Goal: Information Seeking & Learning: Learn about a topic

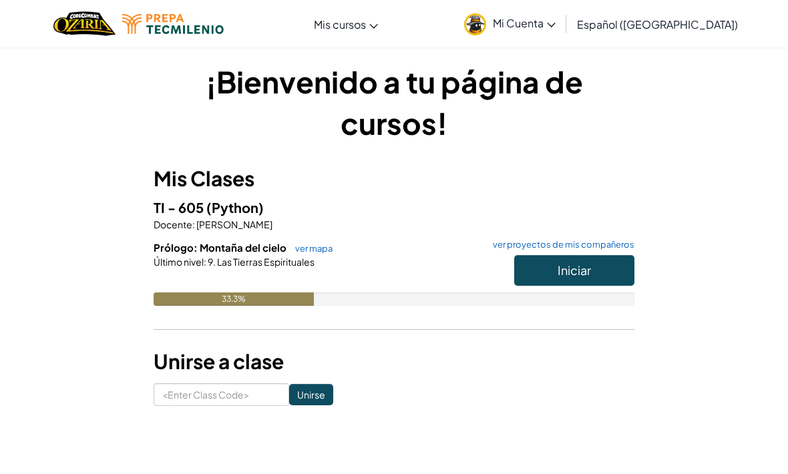
scroll to position [19, 0]
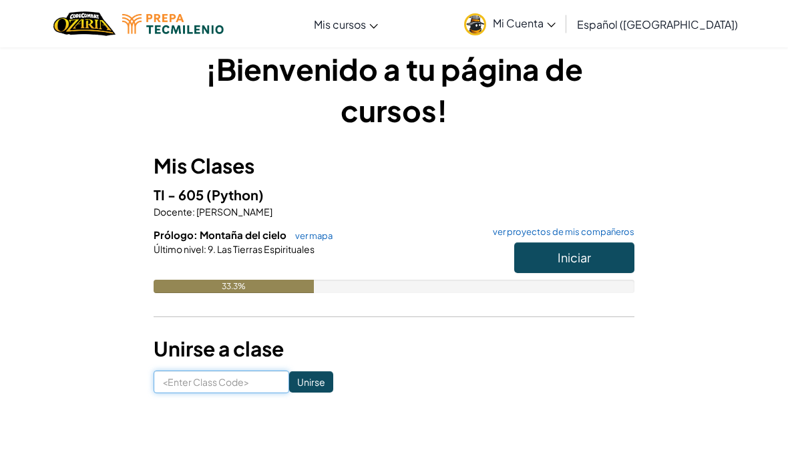
click at [230, 374] on input at bounding box center [221, 381] width 135 height 23
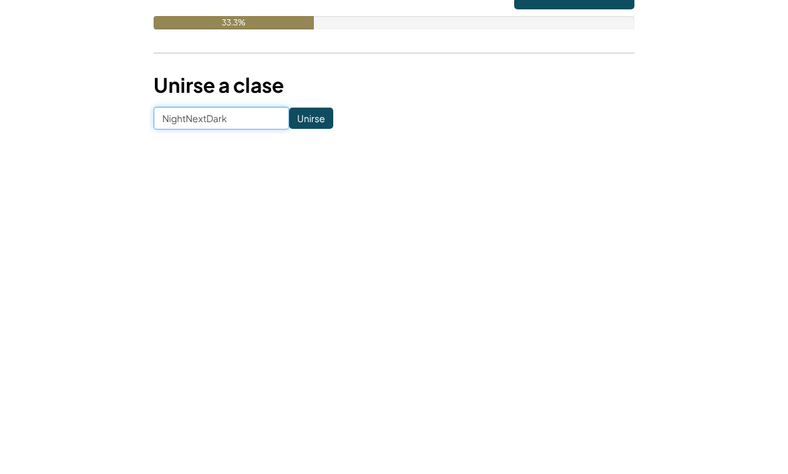
type input "NightNextDark"
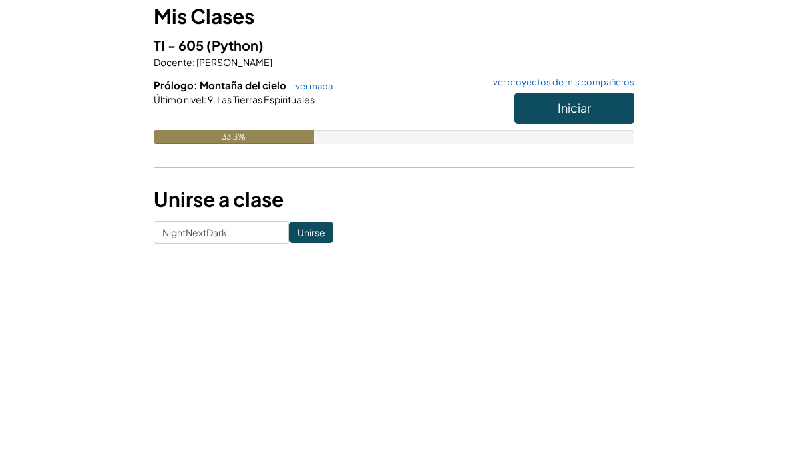
click at [297, 371] on input "Unirse" at bounding box center [311, 381] width 44 height 21
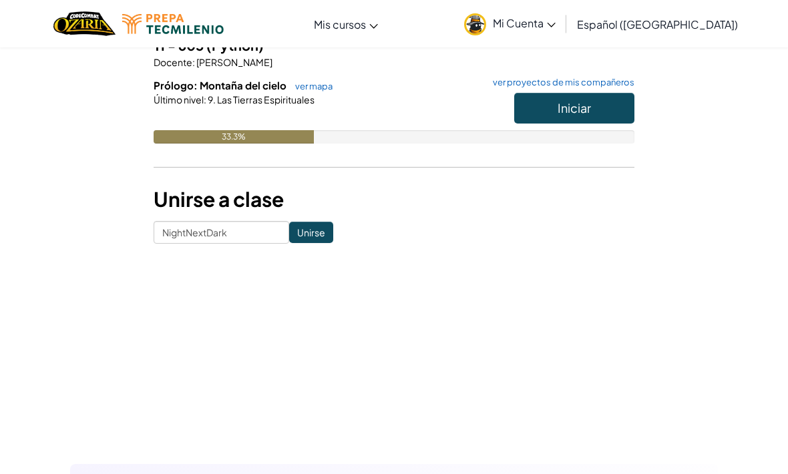
click at [302, 222] on input "Unirse" at bounding box center [311, 232] width 44 height 21
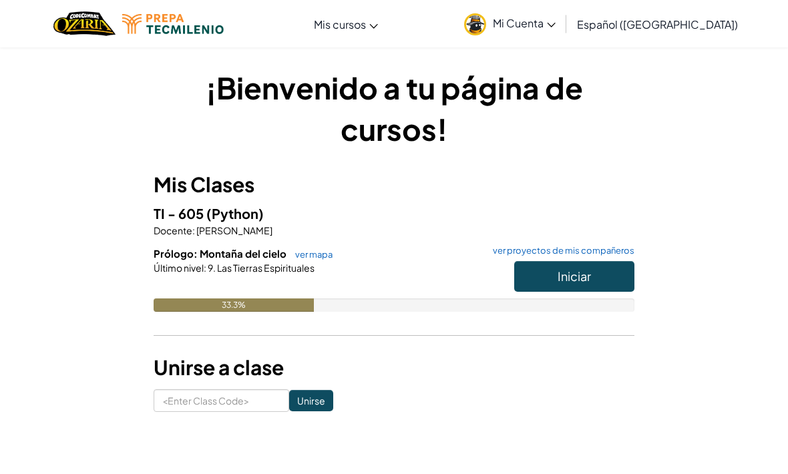
click at [593, 282] on button "Iniciar" at bounding box center [574, 276] width 120 height 31
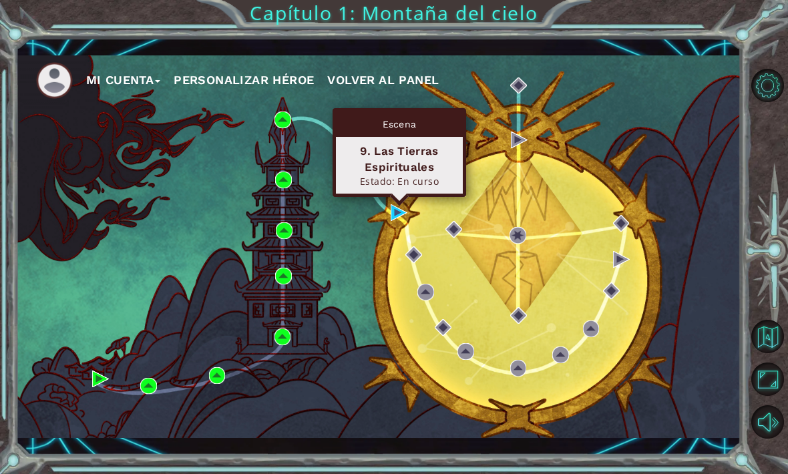
click at [410, 133] on div "Escena" at bounding box center [399, 123] width 127 height 25
click at [402, 178] on div "Estado: En curso" at bounding box center [399, 181] width 115 height 13
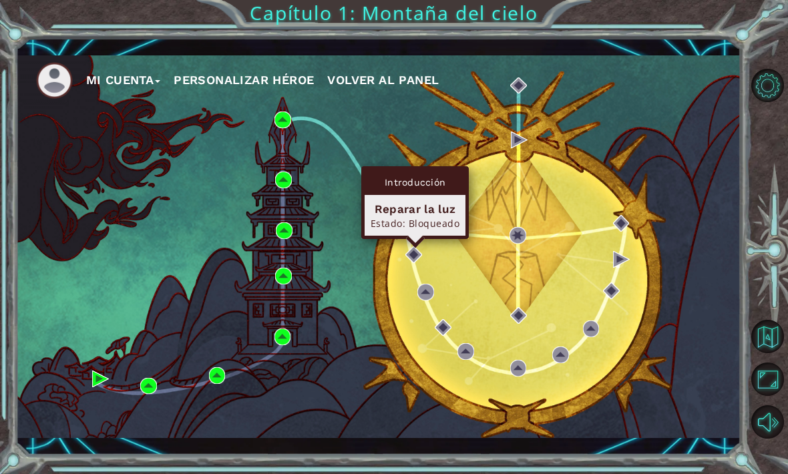
click at [411, 174] on div "Introducción" at bounding box center [414, 182] width 101 height 25
click at [421, 182] on div "Introducción" at bounding box center [414, 182] width 101 height 25
click at [426, 229] on div "Estado: Bloqueado" at bounding box center [414, 223] width 89 height 13
click at [450, 221] on div "Estado: Bloqueado" at bounding box center [414, 223] width 89 height 13
click at [451, 212] on div "Reparar la luz" at bounding box center [414, 209] width 89 height 16
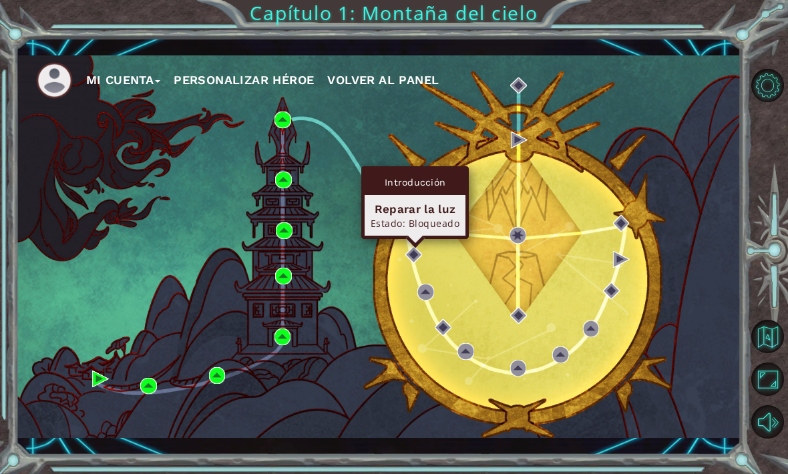
click at [428, 210] on div "Reparar la luz" at bounding box center [414, 209] width 89 height 16
click at [406, 172] on div "Introducción" at bounding box center [414, 182] width 101 height 25
click at [423, 175] on div "Introducción" at bounding box center [414, 182] width 101 height 25
click at [420, 217] on div "Estado: Bloqueado" at bounding box center [414, 223] width 89 height 13
click at [416, 176] on div "Introducción" at bounding box center [414, 182] width 101 height 25
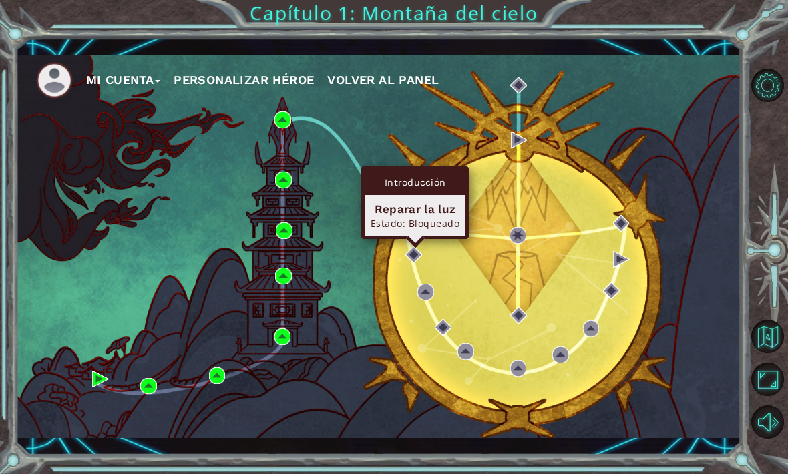
click at [402, 215] on div "Reparar la luz" at bounding box center [414, 209] width 89 height 16
click at [411, 249] on img at bounding box center [413, 254] width 17 height 17
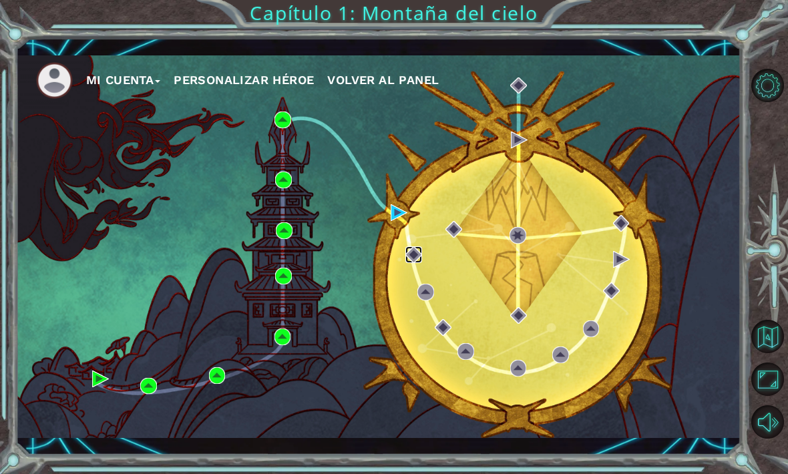
click at [406, 255] on img at bounding box center [413, 254] width 17 height 17
click at [399, 198] on div "Mi Cuenta Personalizar héroe Volver al panel" at bounding box center [378, 246] width 725 height 382
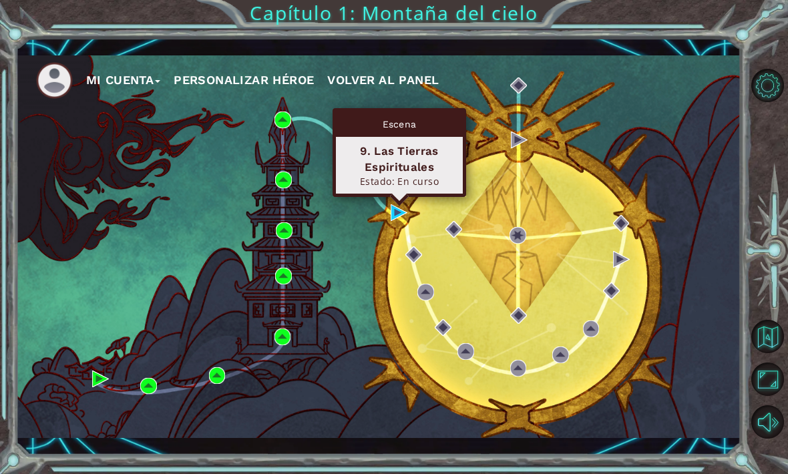
click at [400, 158] on div "9. Las Tierras Espirituales" at bounding box center [399, 159] width 115 height 32
click at [412, 121] on div "Escena" at bounding box center [399, 123] width 127 height 25
click at [368, 119] on div "Escena" at bounding box center [399, 123] width 127 height 25
click at [354, 124] on div "Escena" at bounding box center [399, 123] width 127 height 25
click at [378, 191] on div "9. Las Tierras Espirituales Estado: En curso" at bounding box center [399, 165] width 127 height 57
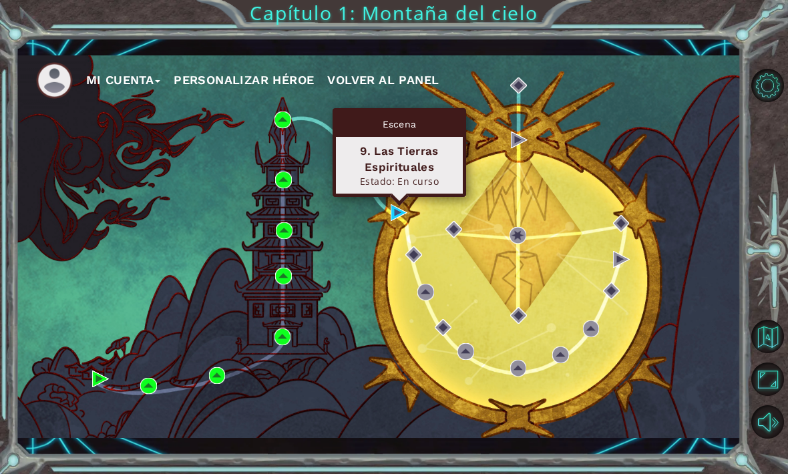
click at [386, 188] on div "9. Las Tierras Espirituales Estado: En curso" at bounding box center [399, 165] width 127 height 57
click at [404, 148] on div "9. Las Tierras Espirituales" at bounding box center [399, 159] width 115 height 32
click at [394, 197] on div "Escena 9. Las Tierras Espirituales Estado: En curso" at bounding box center [398, 152] width 133 height 89
click at [399, 214] on img at bounding box center [398, 212] width 17 height 17
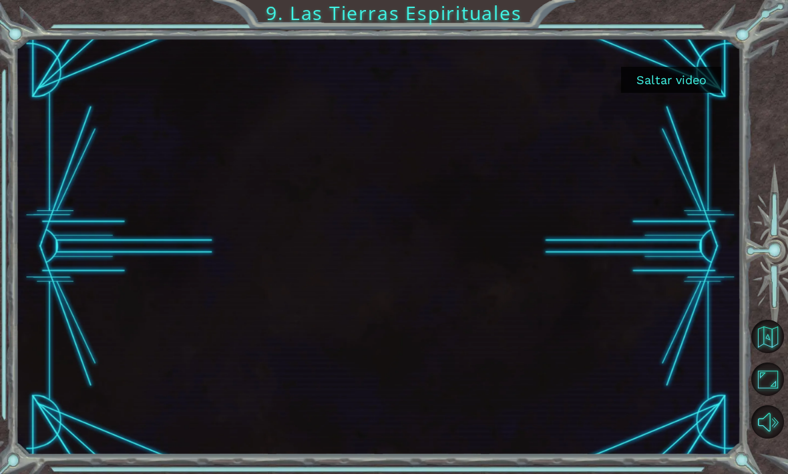
click at [655, 73] on button "Saltar video" at bounding box center [671, 80] width 100 height 26
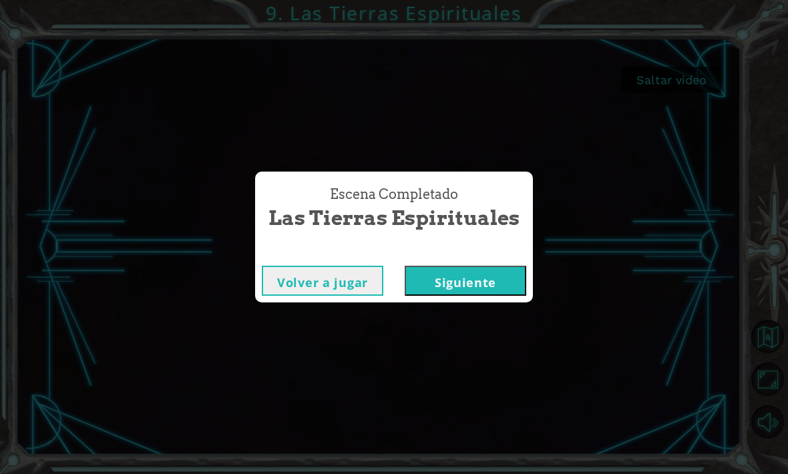
click at [444, 284] on button "Siguiente" at bounding box center [464, 281] width 121 height 30
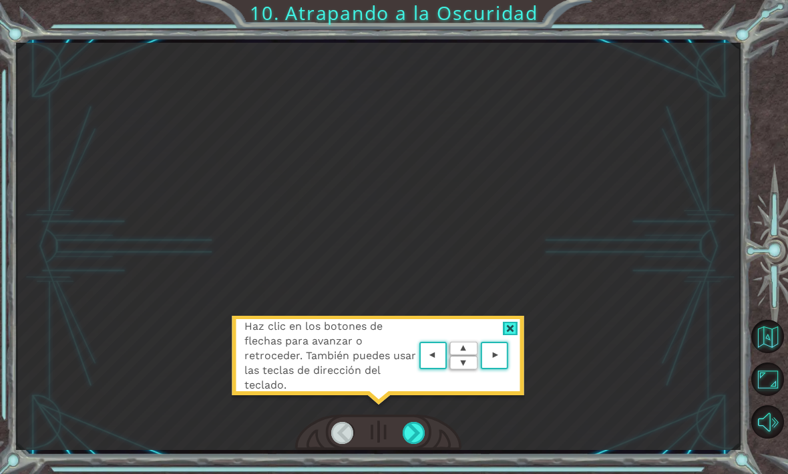
click at [414, 430] on div at bounding box center [413, 433] width 23 height 22
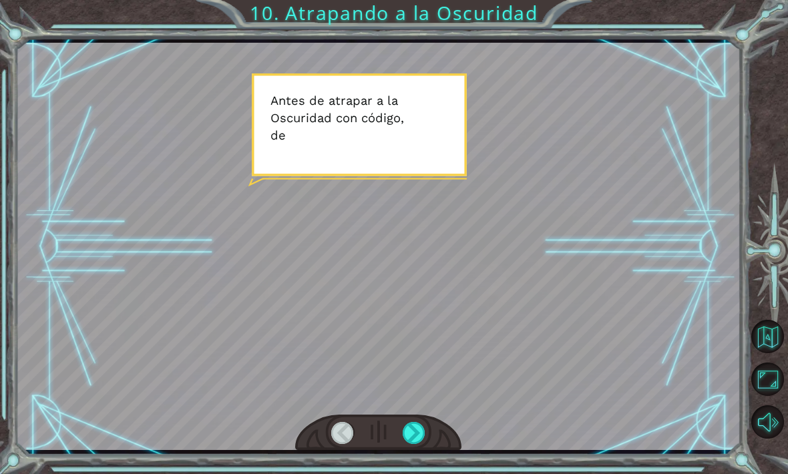
click at [418, 434] on div at bounding box center [413, 433] width 23 height 22
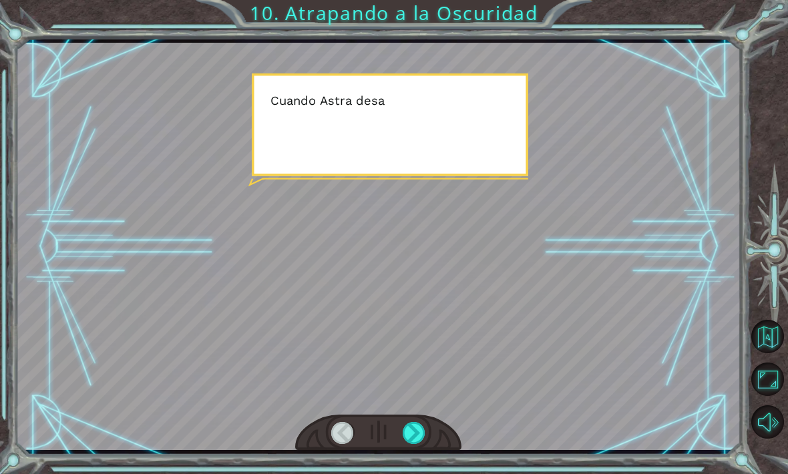
click at [418, 430] on div at bounding box center [413, 433] width 23 height 22
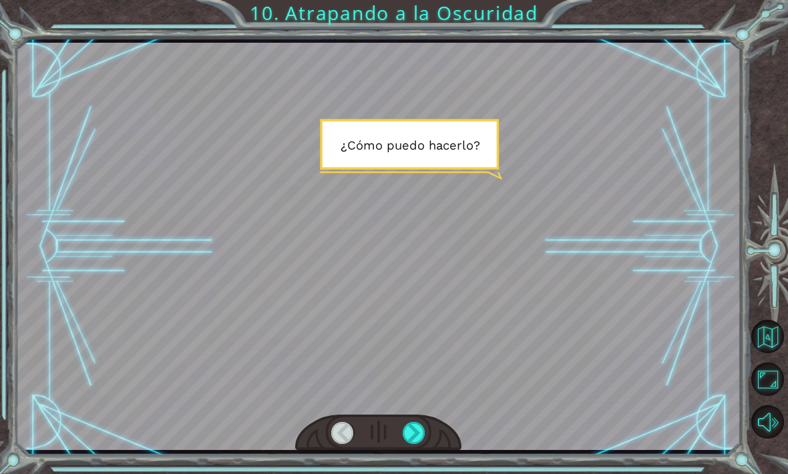
click at [420, 431] on div at bounding box center [413, 433] width 23 height 22
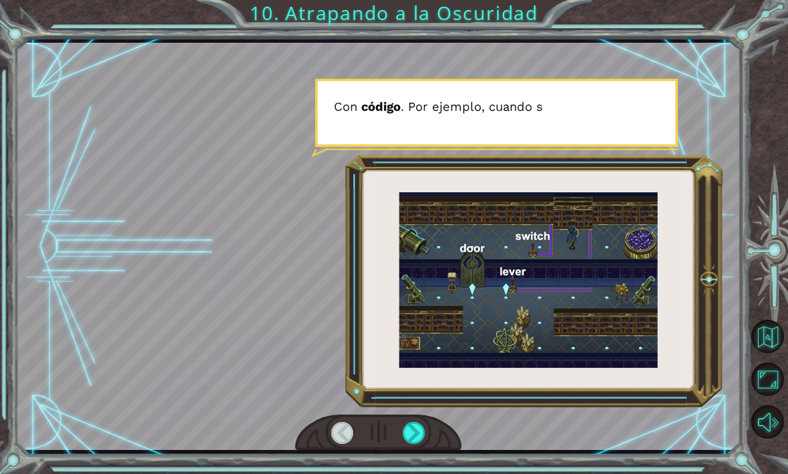
click at [418, 428] on div at bounding box center [413, 433] width 23 height 22
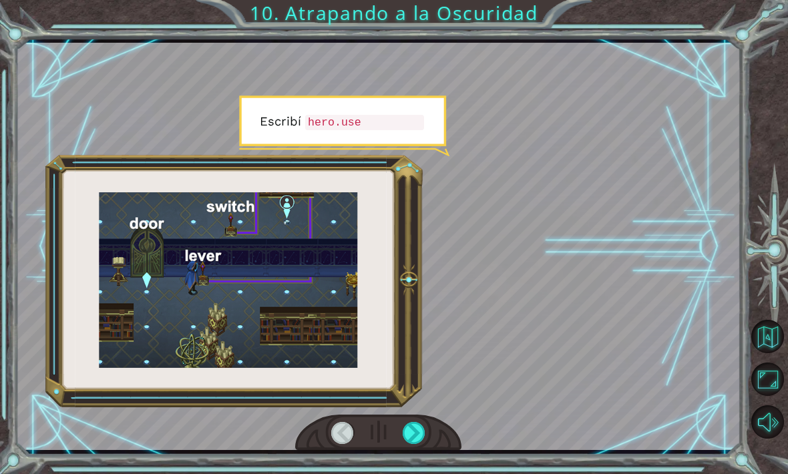
click at [420, 426] on div at bounding box center [413, 433] width 23 height 22
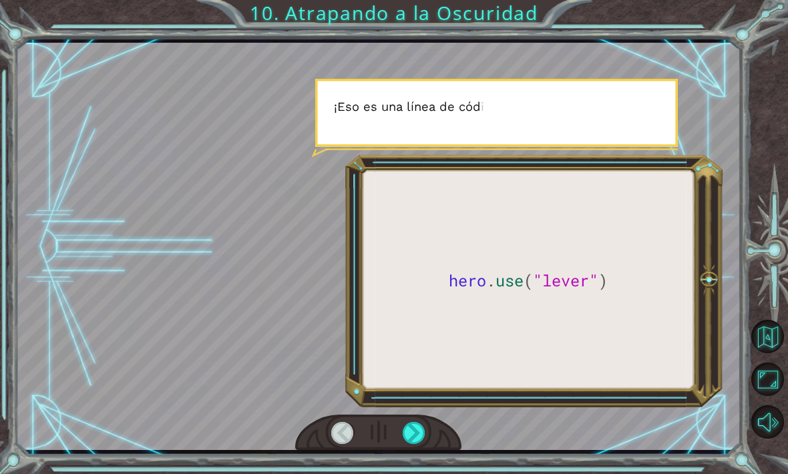
click at [421, 430] on div at bounding box center [413, 433] width 23 height 22
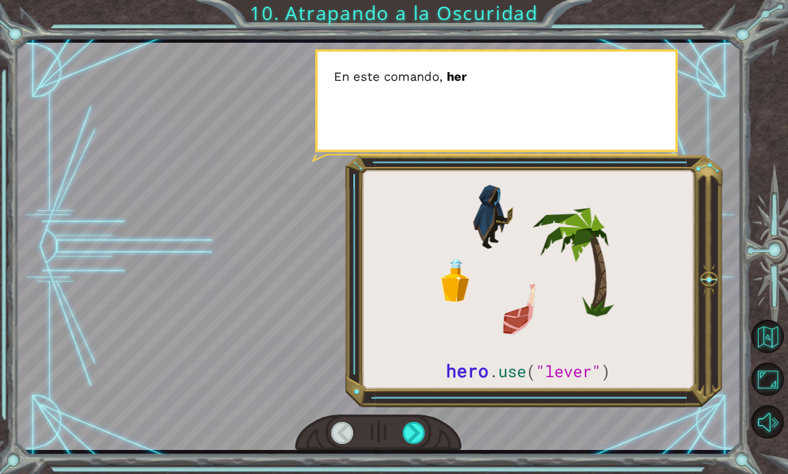
click at [434, 420] on div at bounding box center [378, 432] width 167 height 37
click at [423, 431] on div at bounding box center [413, 433] width 23 height 22
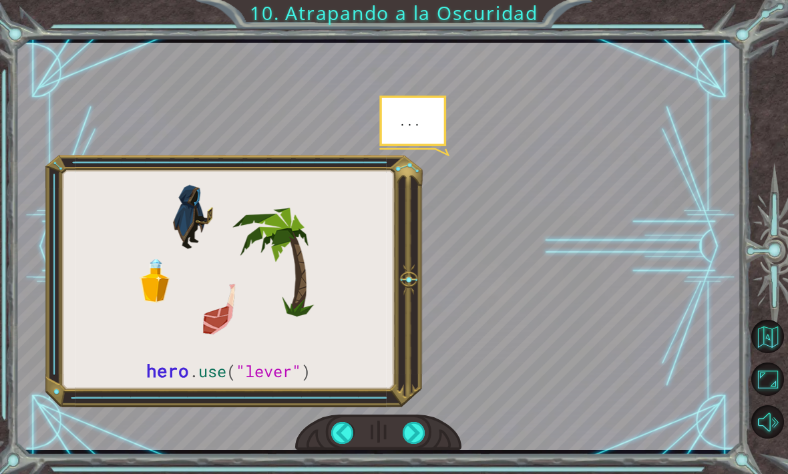
click at [411, 435] on div at bounding box center [413, 433] width 23 height 22
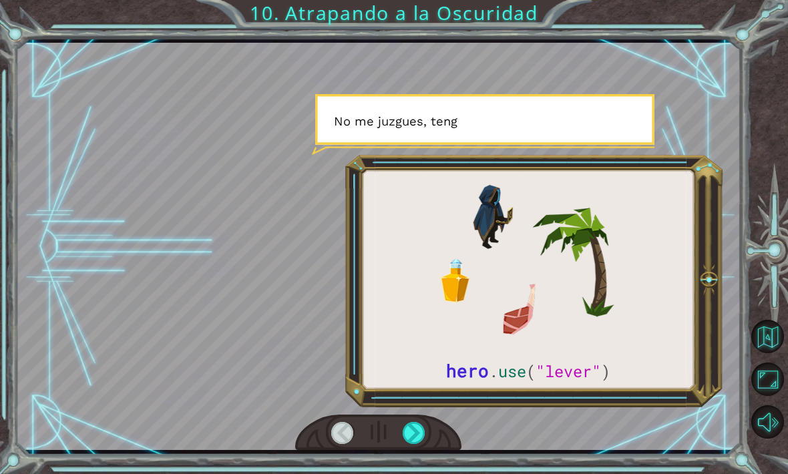
click at [418, 432] on div at bounding box center [413, 433] width 23 height 22
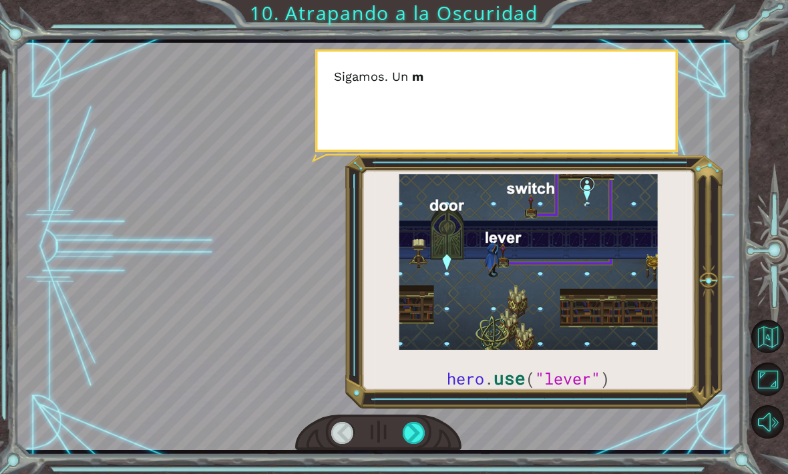
click at [420, 426] on div at bounding box center [413, 433] width 23 height 22
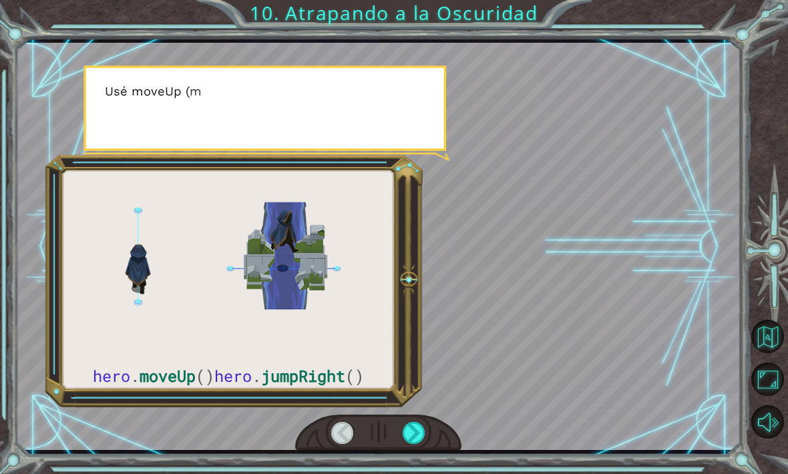
click at [418, 430] on div at bounding box center [413, 433] width 23 height 22
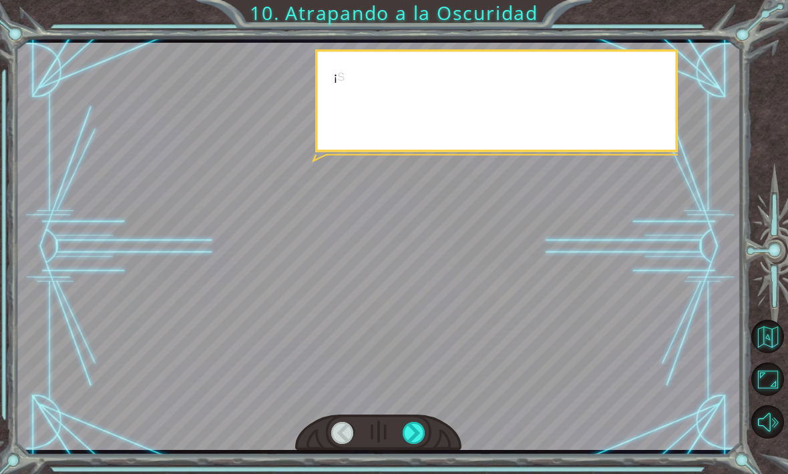
click at [416, 427] on div at bounding box center [413, 433] width 23 height 22
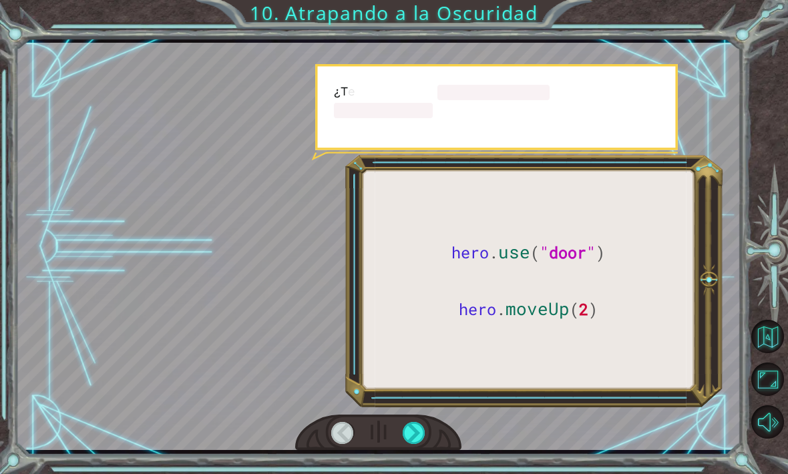
click at [423, 425] on div at bounding box center [413, 433] width 23 height 22
click at [422, 429] on div at bounding box center [413, 433] width 23 height 22
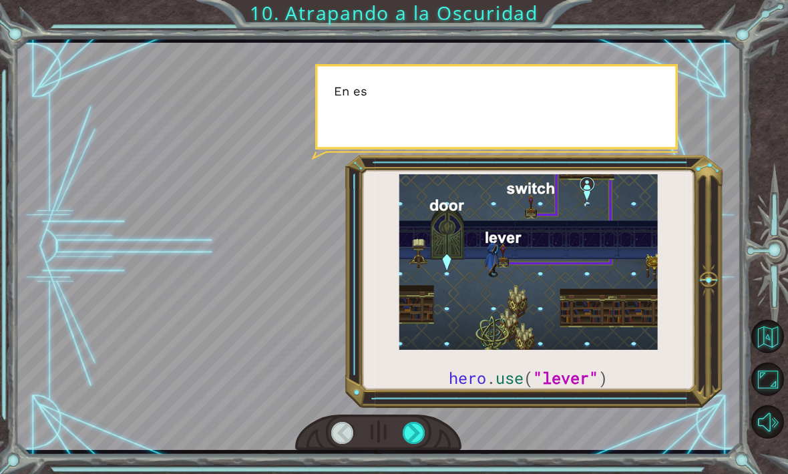
click at [423, 424] on div at bounding box center [413, 433] width 23 height 22
click at [424, 429] on div at bounding box center [413, 433] width 23 height 22
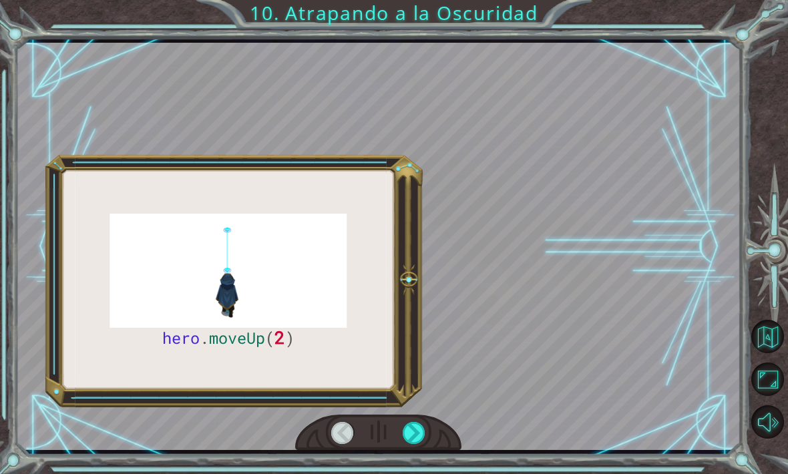
click at [424, 424] on div at bounding box center [413, 433] width 23 height 22
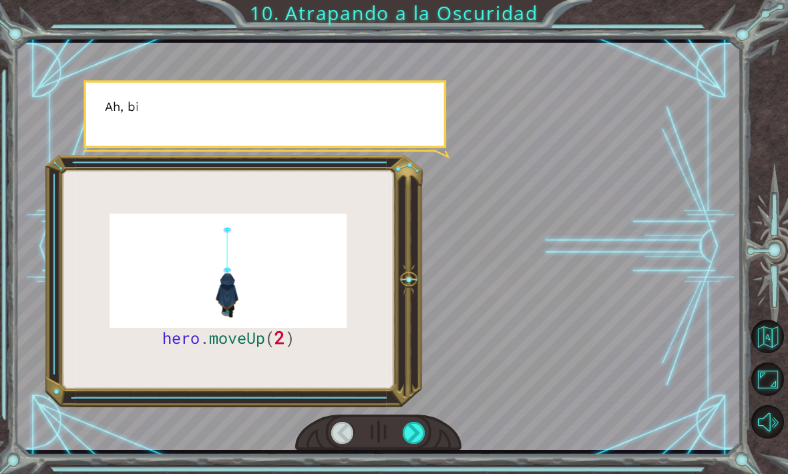
click at [431, 427] on div at bounding box center [378, 432] width 167 height 37
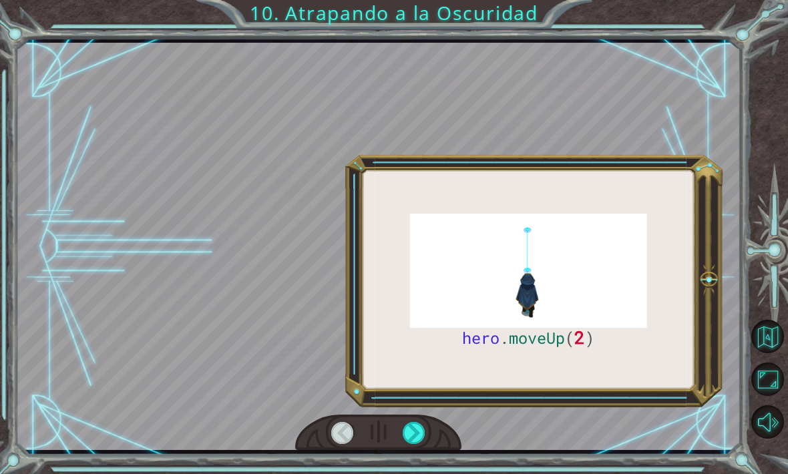
click at [415, 440] on div at bounding box center [413, 433] width 23 height 22
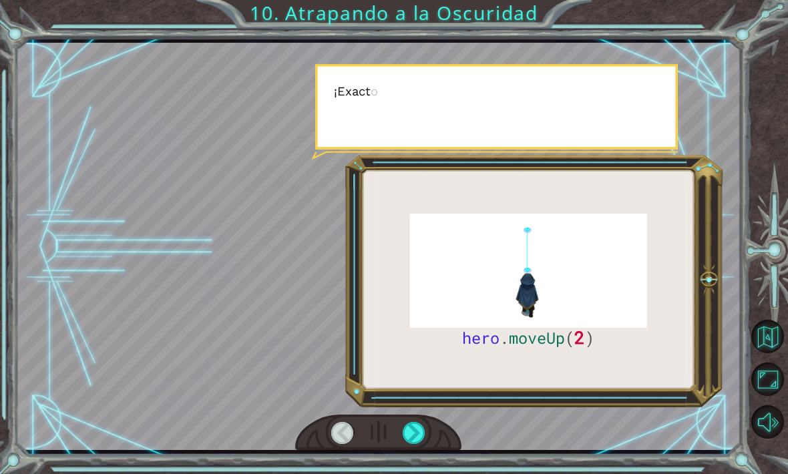
click at [418, 434] on div at bounding box center [413, 433] width 23 height 22
click at [413, 437] on div at bounding box center [413, 433] width 23 height 22
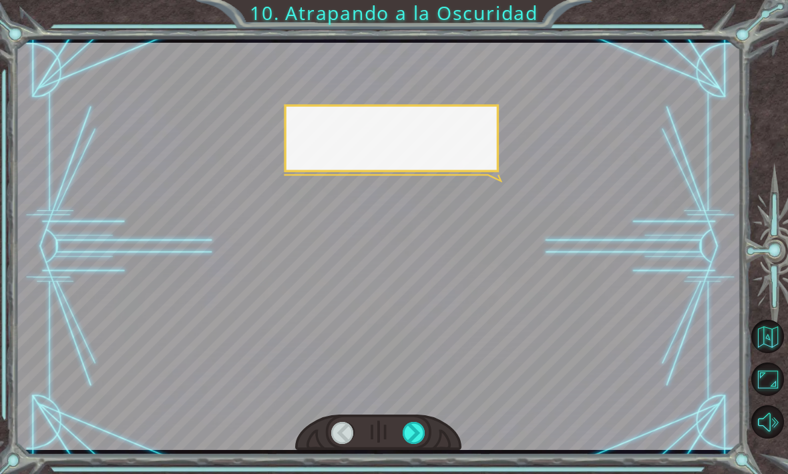
click at [414, 433] on div at bounding box center [413, 433] width 23 height 22
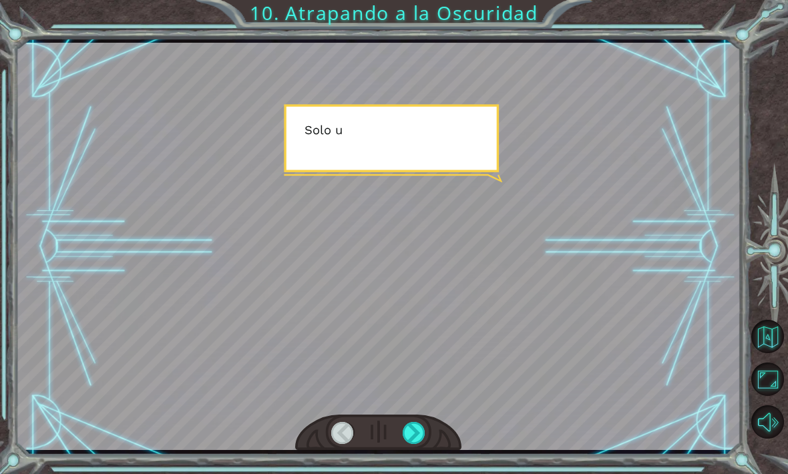
click at [412, 434] on div at bounding box center [413, 433] width 23 height 22
click at [412, 432] on div at bounding box center [413, 433] width 23 height 22
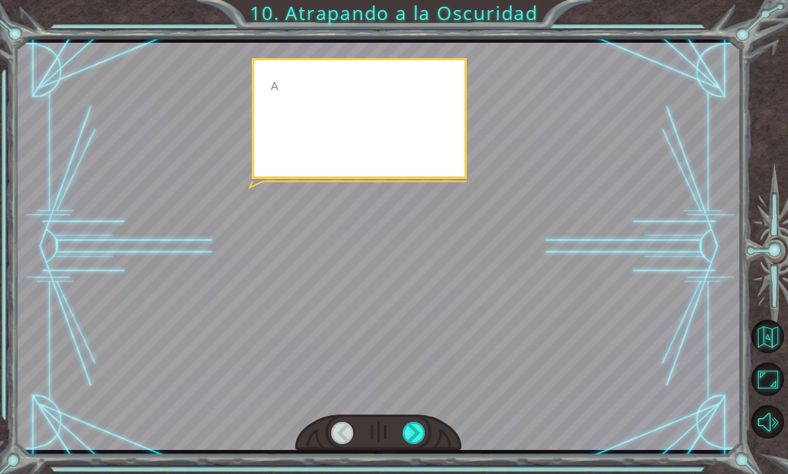
click at [418, 430] on div at bounding box center [413, 433] width 23 height 22
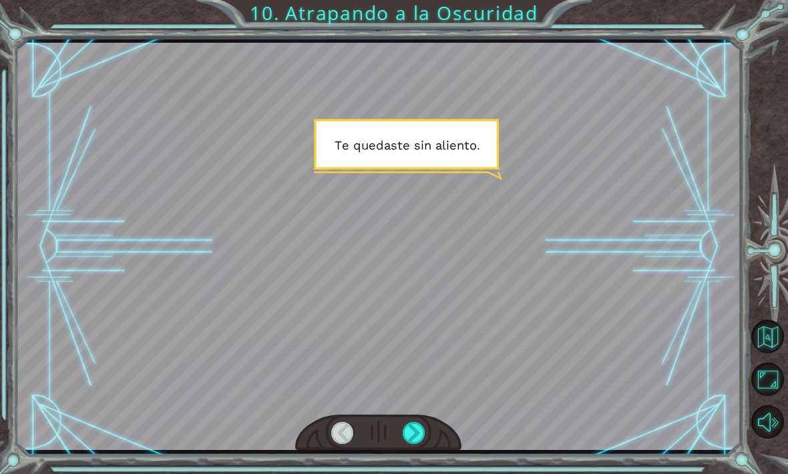
click at [424, 432] on div at bounding box center [413, 433] width 23 height 22
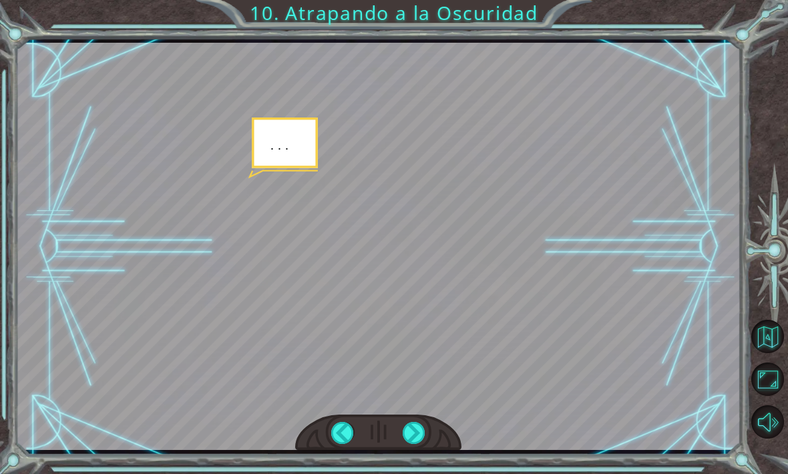
click at [422, 438] on div at bounding box center [413, 433] width 23 height 22
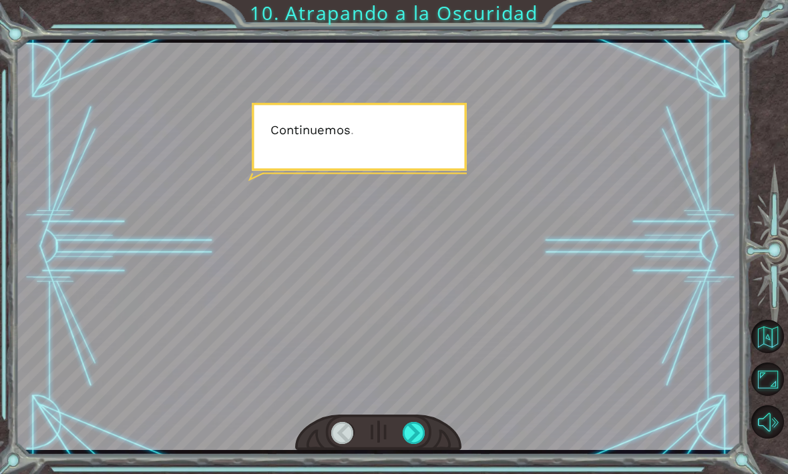
click at [424, 424] on div at bounding box center [413, 433] width 23 height 22
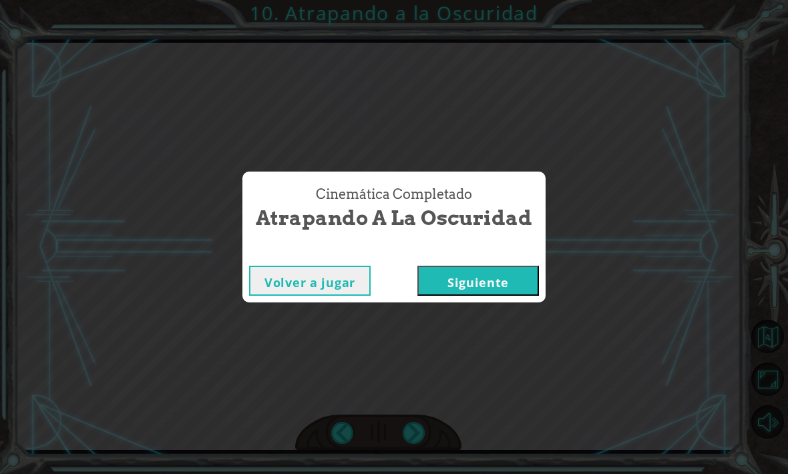
click at [428, 416] on div "Cinemática Completado Atrapando a la Oscuridad Volver a jugar [GEOGRAPHIC_DATA]" at bounding box center [394, 237] width 788 height 474
click at [481, 291] on button "Siguiente" at bounding box center [477, 281] width 121 height 30
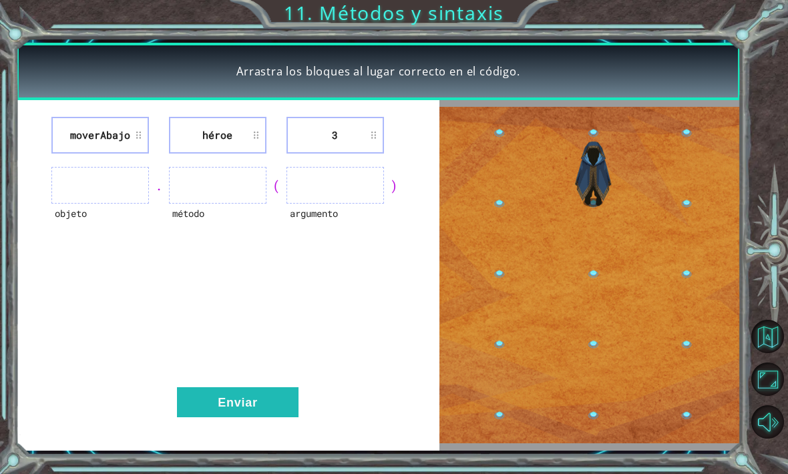
click at [133, 141] on li "moverAbajo" at bounding box center [99, 135] width 97 height 37
click at [125, 138] on li "moverAbajo" at bounding box center [99, 135] width 97 height 37
click at [121, 137] on li "moverAbajo" at bounding box center [99, 135] width 97 height 37
click at [247, 133] on li "héroe" at bounding box center [217, 135] width 97 height 37
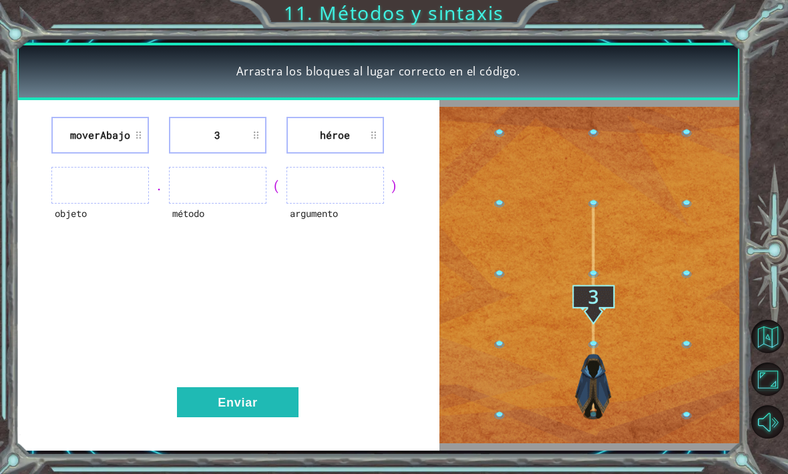
click at [244, 406] on button "Enviar" at bounding box center [237, 402] width 121 height 30
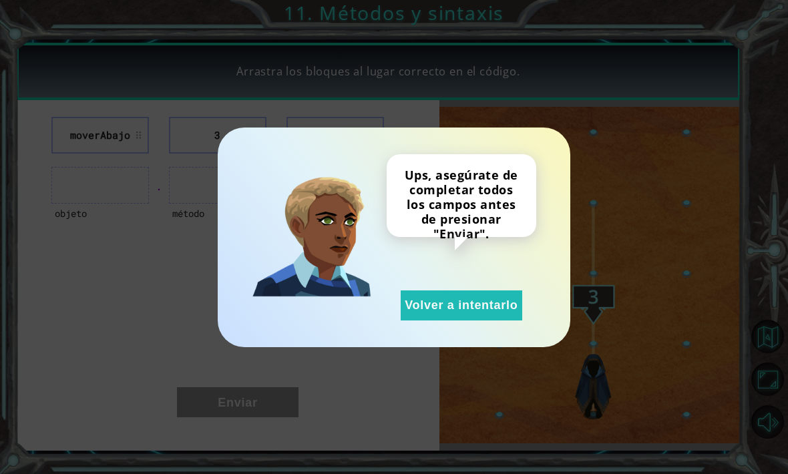
click at [471, 305] on button "Volver a intentarlo" at bounding box center [460, 305] width 121 height 30
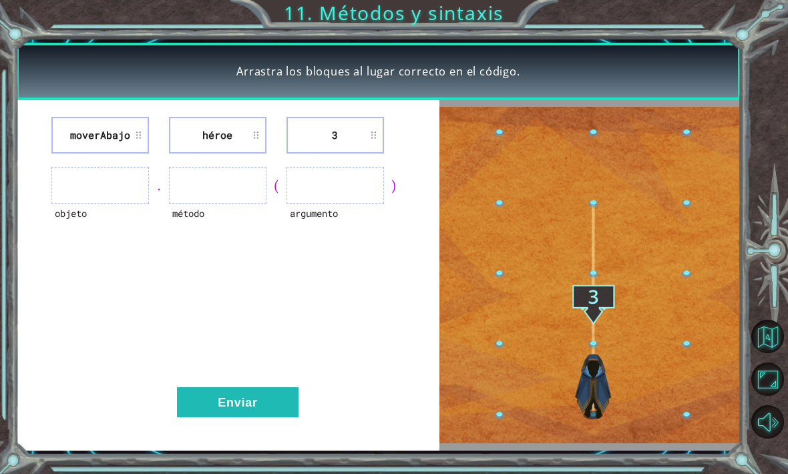
click at [108, 184] on ul at bounding box center [99, 185] width 97 height 37
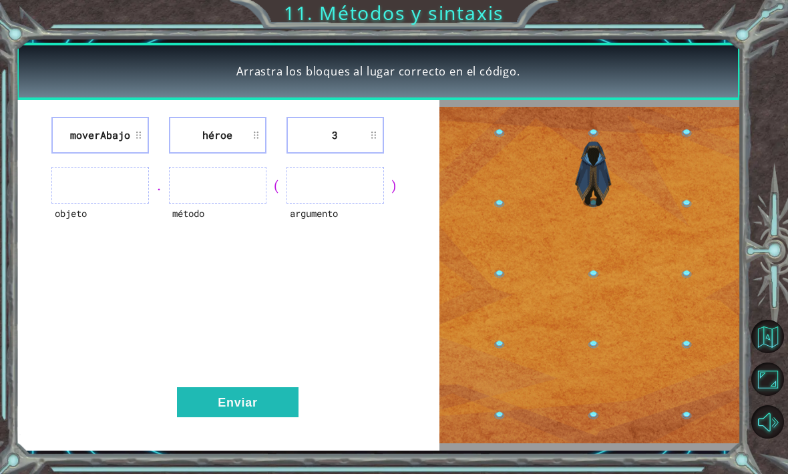
click at [150, 180] on div "." at bounding box center [159, 185] width 20 height 19
click at [127, 182] on ul at bounding box center [99, 185] width 97 height 37
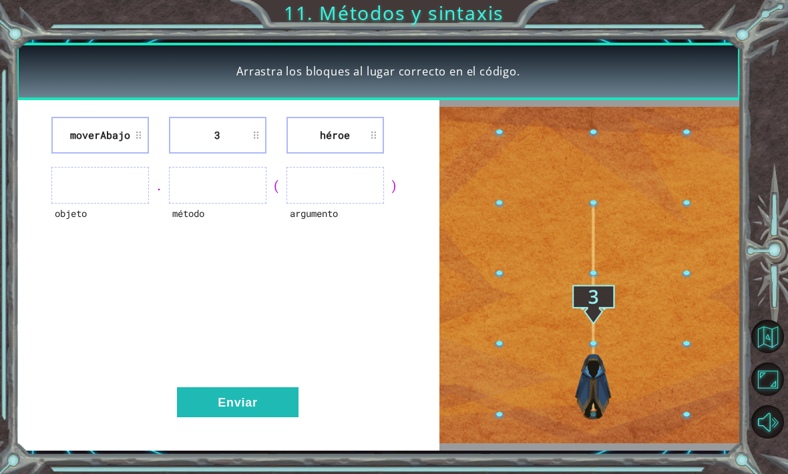
click at [236, 394] on button "Enviar" at bounding box center [237, 402] width 121 height 30
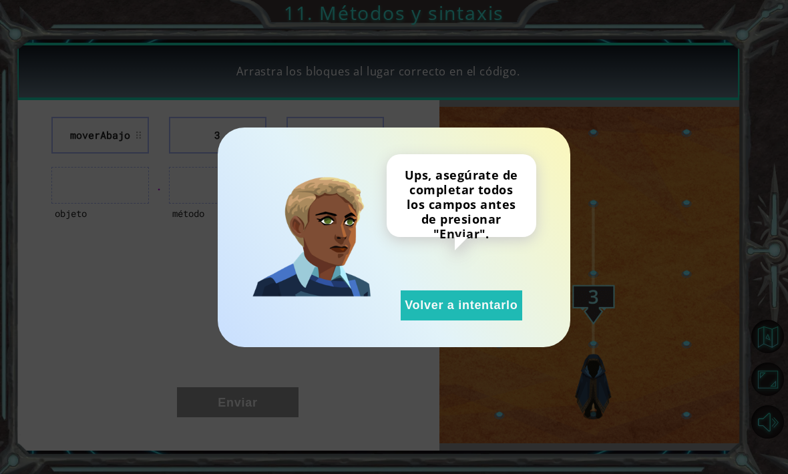
click at [461, 297] on button "Volver a intentarlo" at bounding box center [460, 305] width 121 height 30
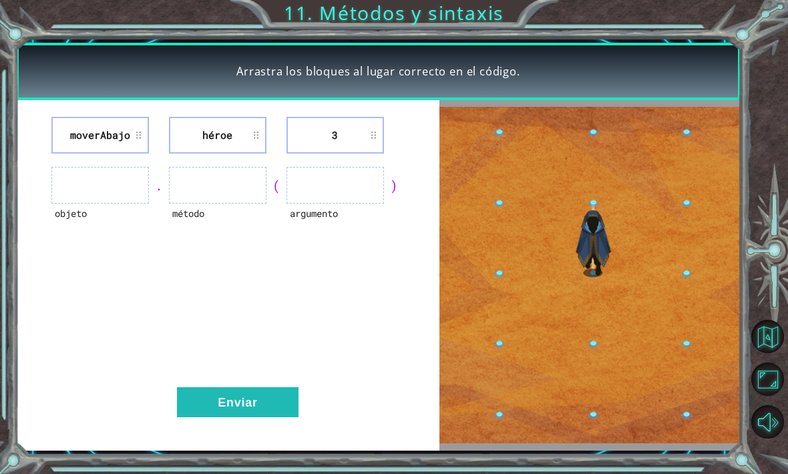
click at [128, 139] on li "moverAbajo" at bounding box center [99, 135] width 97 height 37
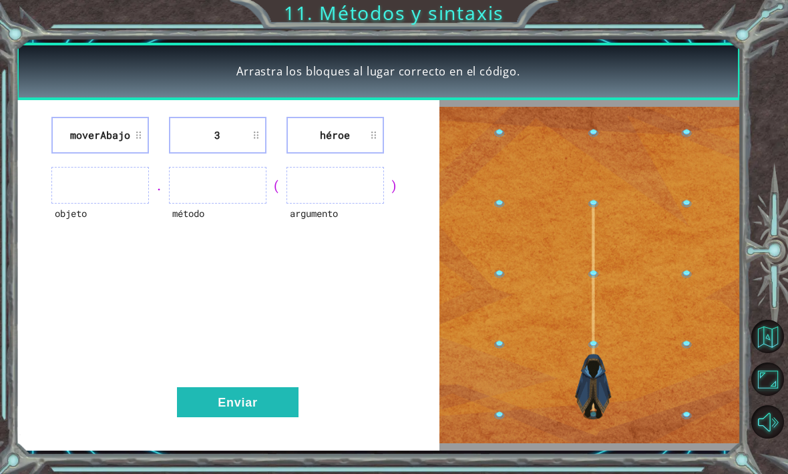
click at [272, 202] on div "objeto . método ( argumento )" at bounding box center [228, 185] width 390 height 37
click at [116, 168] on ul at bounding box center [99, 185] width 97 height 37
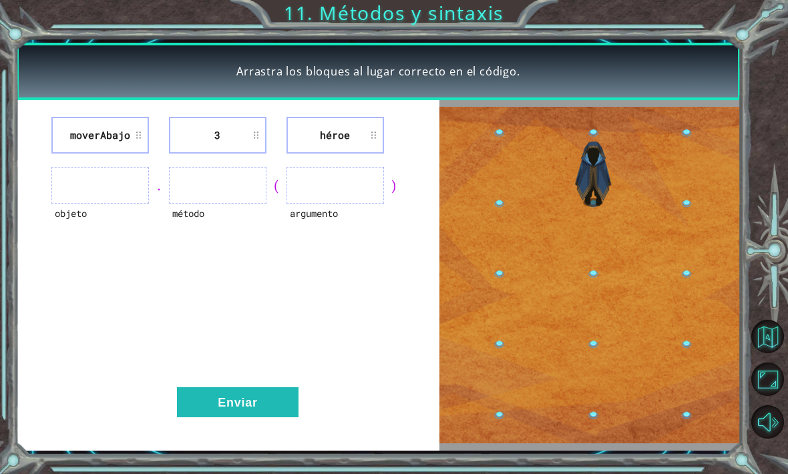
click at [127, 194] on ul at bounding box center [99, 185] width 97 height 37
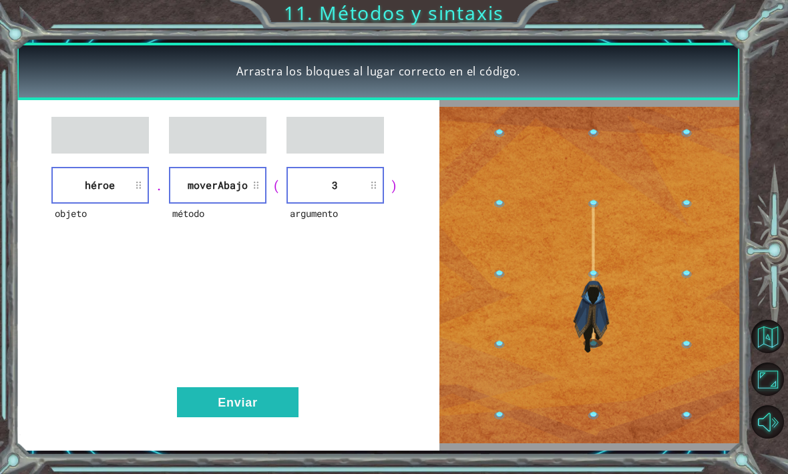
click at [266, 398] on button "Enviar" at bounding box center [237, 402] width 121 height 30
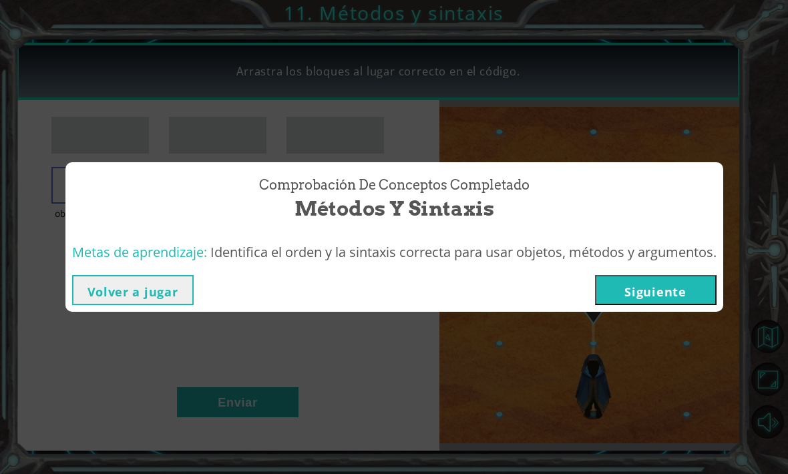
click at [641, 290] on button "Siguiente" at bounding box center [655, 290] width 121 height 30
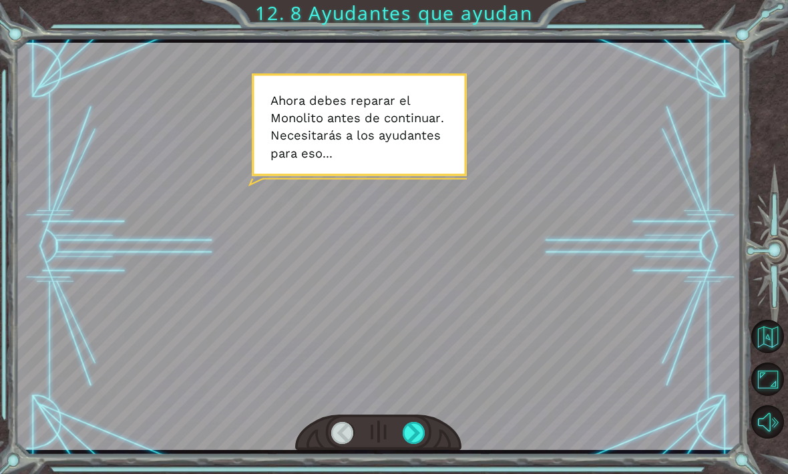
click at [407, 428] on div at bounding box center [413, 433] width 23 height 22
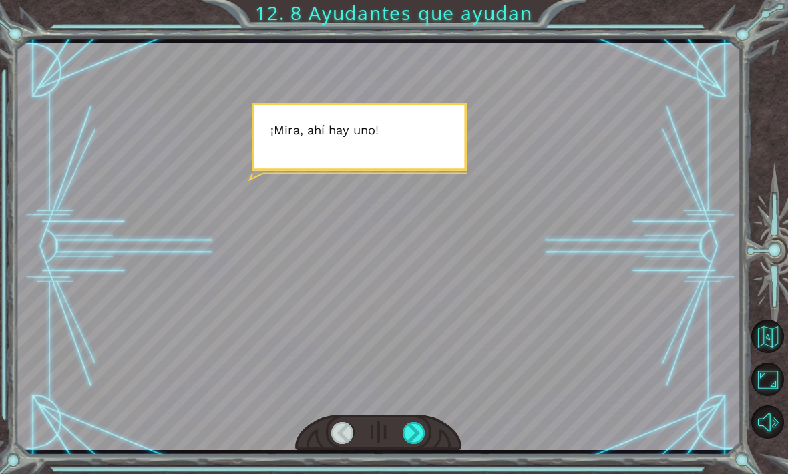
click at [418, 423] on div at bounding box center [413, 433] width 23 height 22
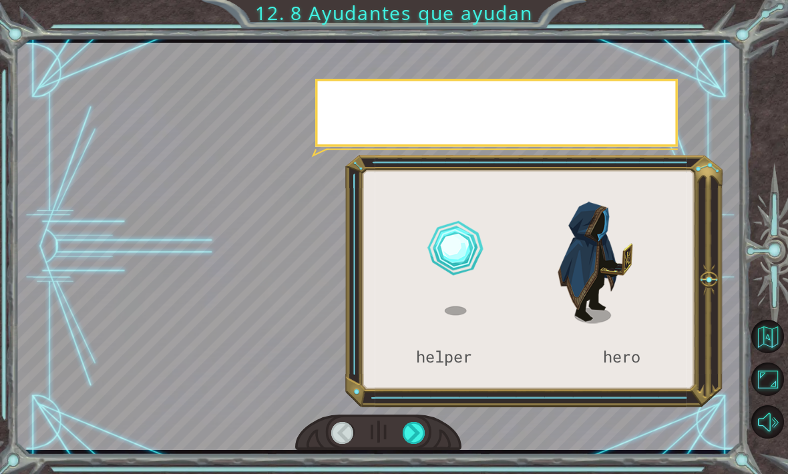
click at [424, 430] on div at bounding box center [413, 433] width 23 height 22
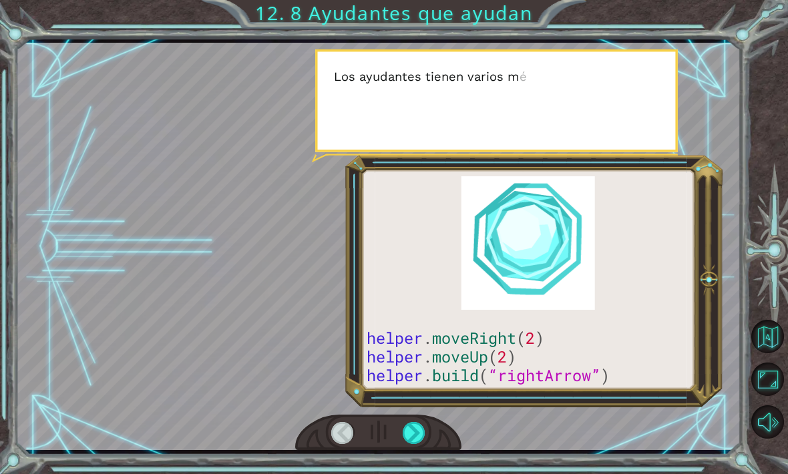
click at [419, 442] on div at bounding box center [413, 433] width 23 height 22
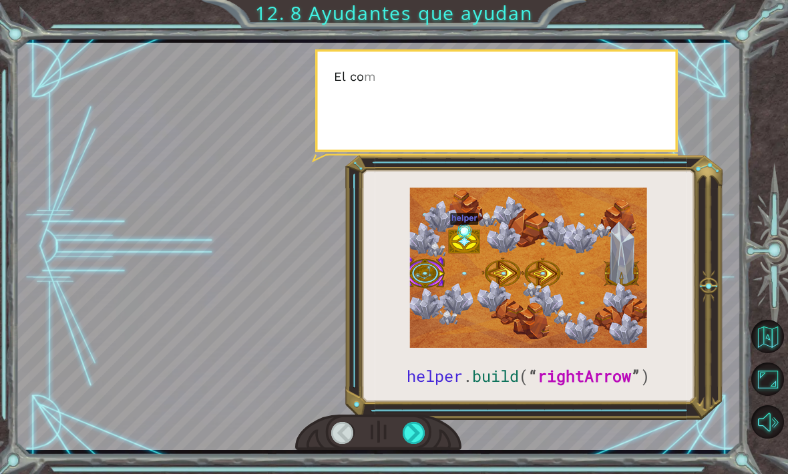
click at [418, 435] on div at bounding box center [413, 433] width 23 height 22
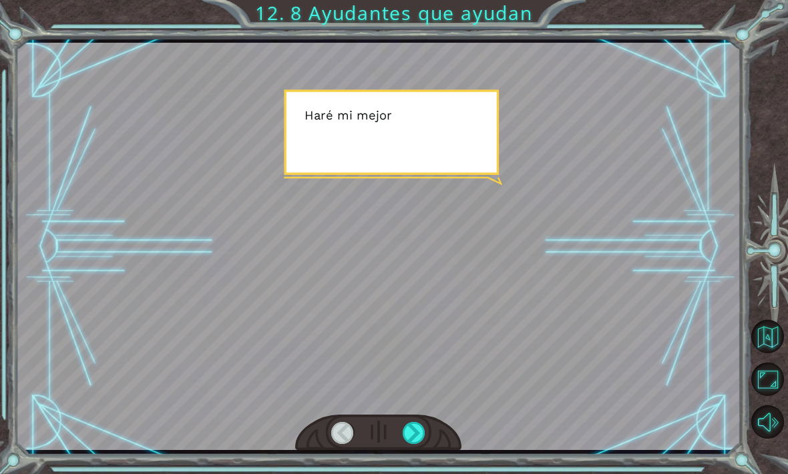
click at [420, 426] on div at bounding box center [413, 433] width 23 height 22
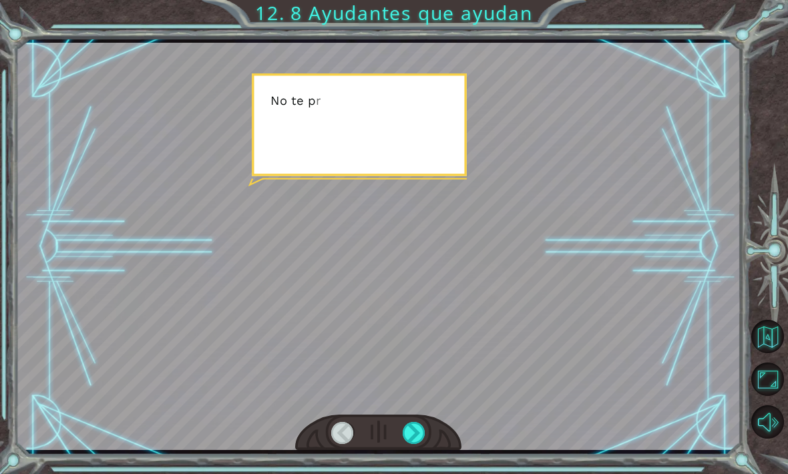
click at [412, 438] on div at bounding box center [413, 433] width 23 height 22
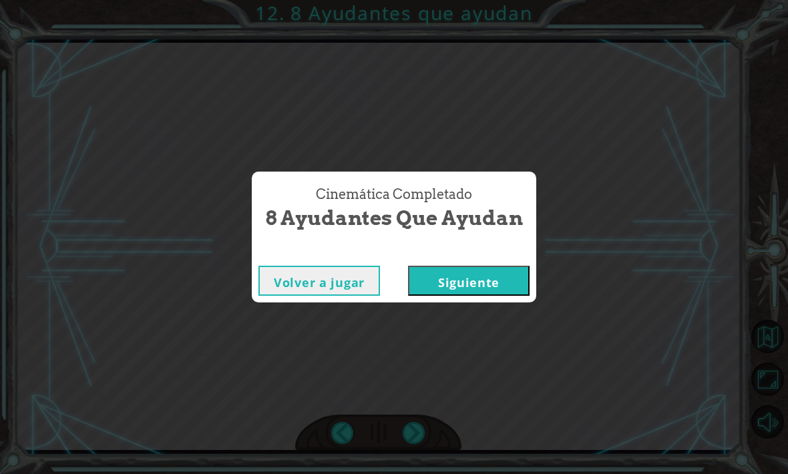
click at [483, 280] on button "Siguiente" at bounding box center [468, 281] width 121 height 30
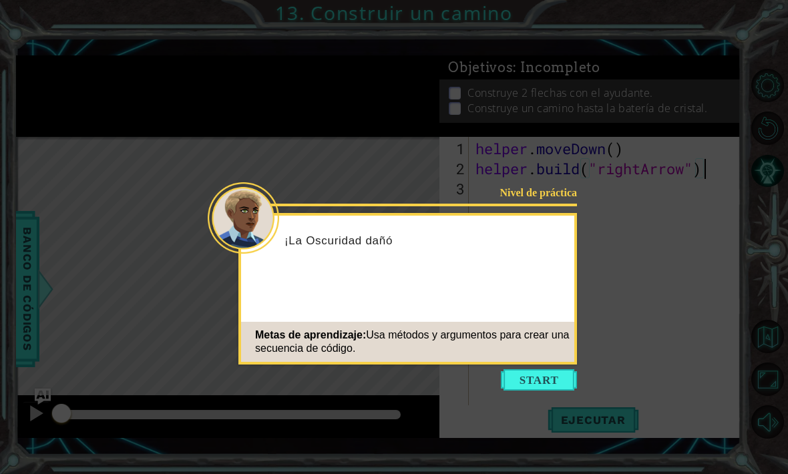
click at [545, 363] on div "Nivel de práctica ¡La Oscuridad dañó Metas de aprendizaje: Usa métodos y argume…" at bounding box center [407, 289] width 338 height 152
click at [537, 385] on button "Start" at bounding box center [539, 379] width 76 height 21
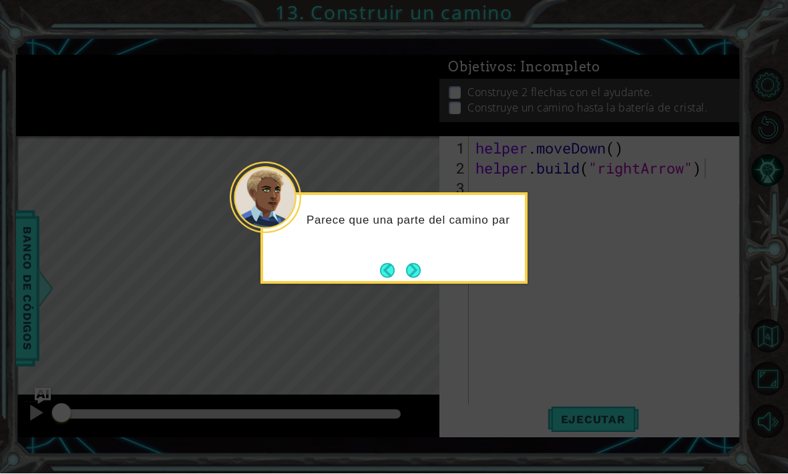
scroll to position [44, 0]
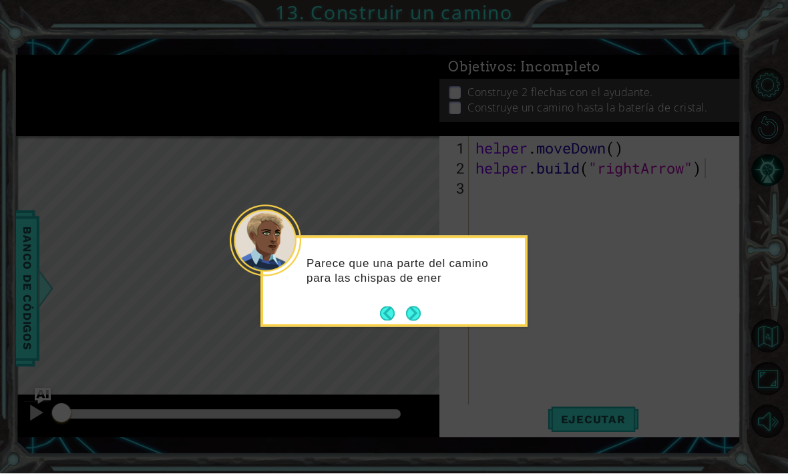
click at [420, 306] on button "Next" at bounding box center [413, 313] width 15 height 15
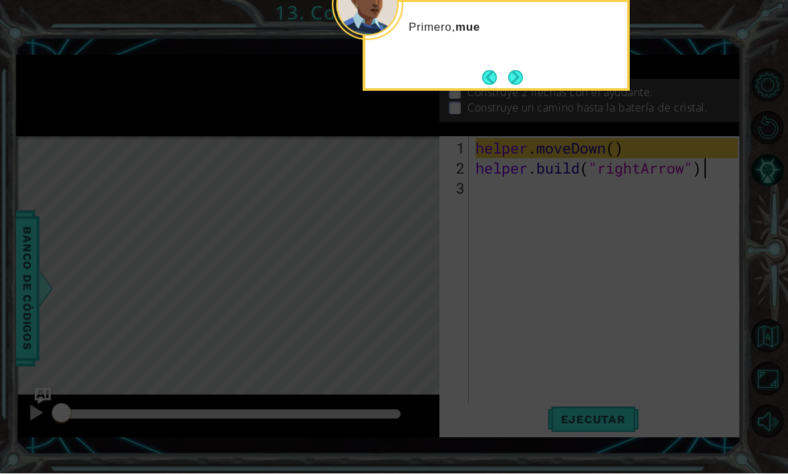
click at [522, 71] on button "Next" at bounding box center [515, 78] width 15 height 15
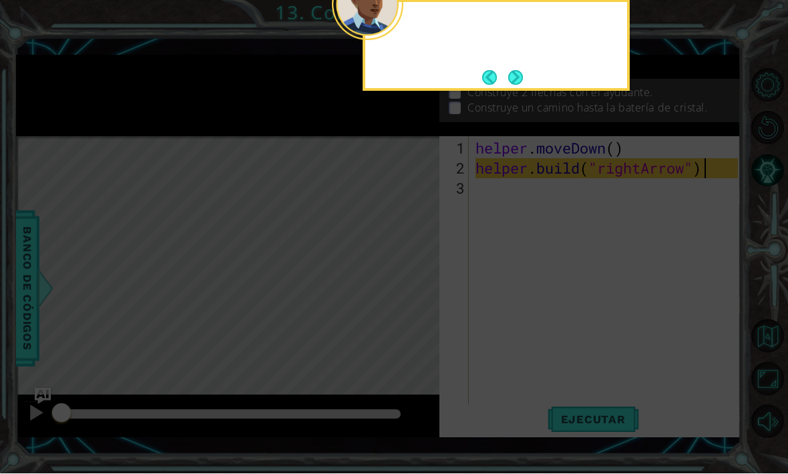
click at [517, 71] on button "Next" at bounding box center [515, 78] width 15 height 15
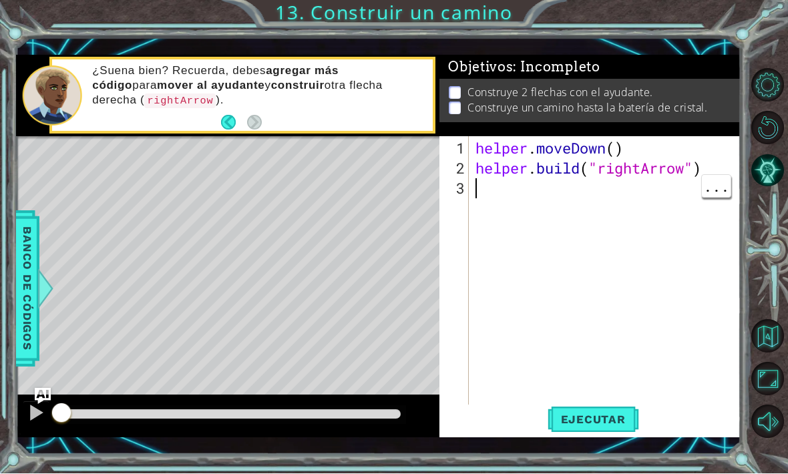
click at [501, 199] on div "helper . moveDown ( ) helper . build ( "rightArrow" )" at bounding box center [609, 299] width 272 height 320
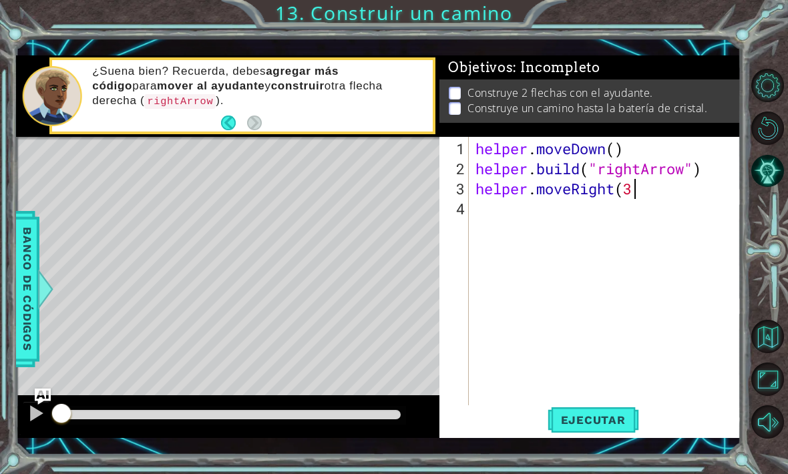
scroll to position [0, 7]
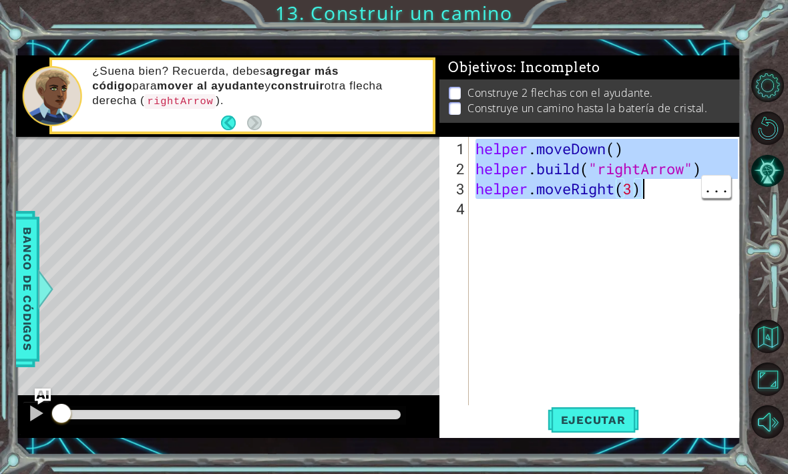
type textarea "helper.moveRight(3)"
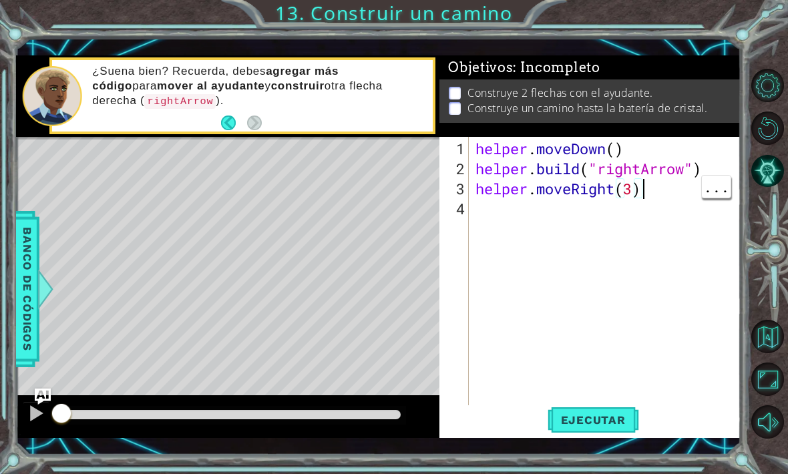
click at [670, 184] on div "helper . moveDown ( ) helper . build ( "rightArrow" ) helper . moveRight ( 3 )" at bounding box center [609, 299] width 272 height 320
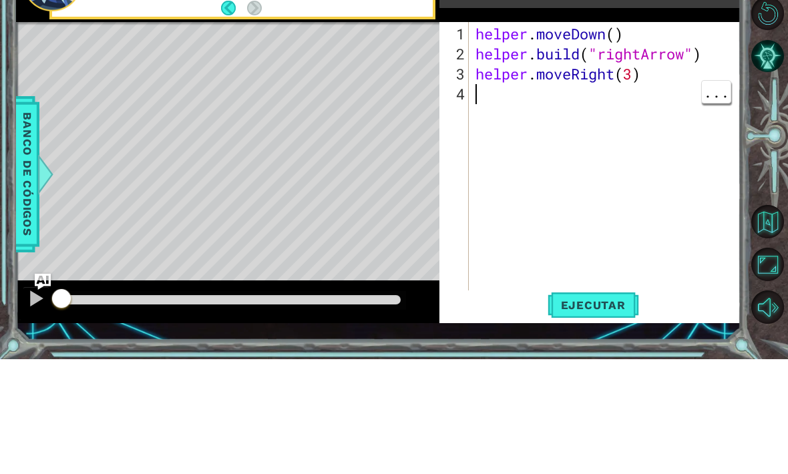
scroll to position [0, 0]
click at [483, 139] on div "helper . moveDown ( ) helper . build ( "rightArrow" ) helper . moveRight ( 3 )" at bounding box center [609, 299] width 272 height 320
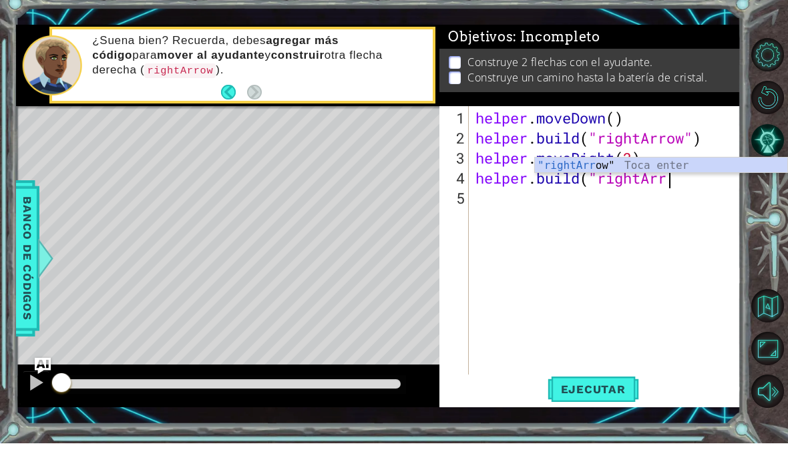
scroll to position [0, 9]
type textarea "[DOMAIN_NAME]("rightArrow")"
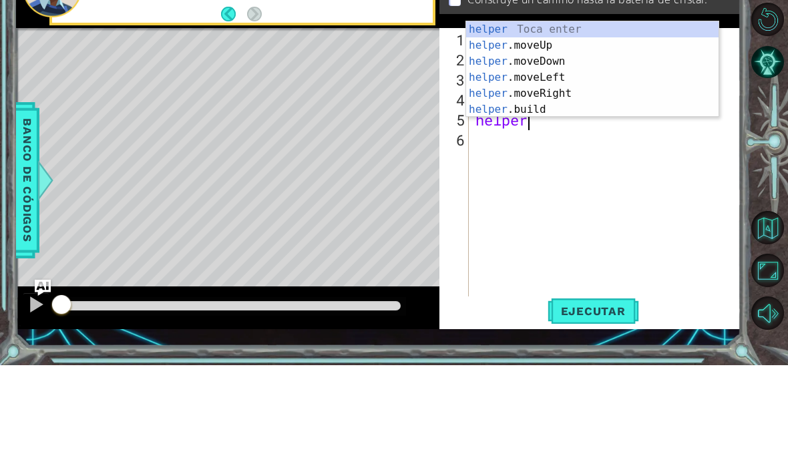
scroll to position [0, 2]
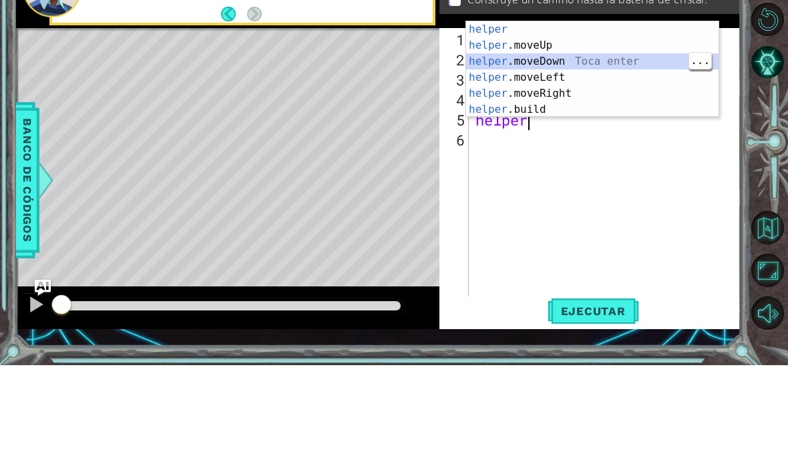
click at [569, 130] on div "helper Toca enter helper .moveUp Toca enter helper .moveDown Toca enter helper …" at bounding box center [592, 194] width 252 height 128
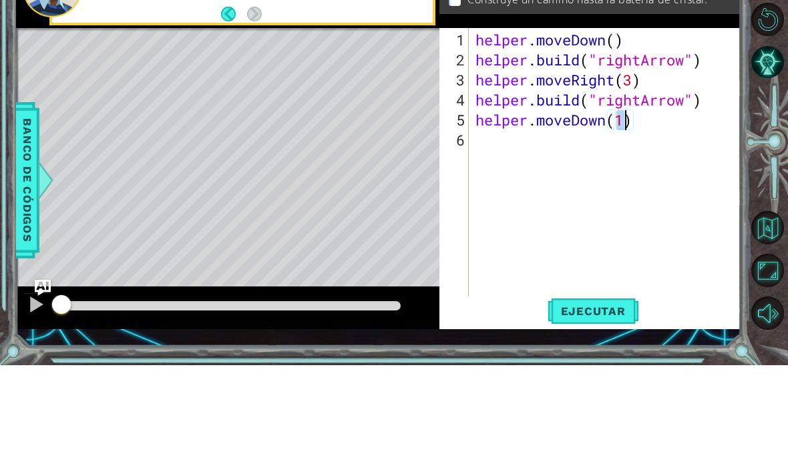
type textarea "helper.moveDown()"
click at [410, 184] on div "Level Map" at bounding box center [324, 333] width 617 height 393
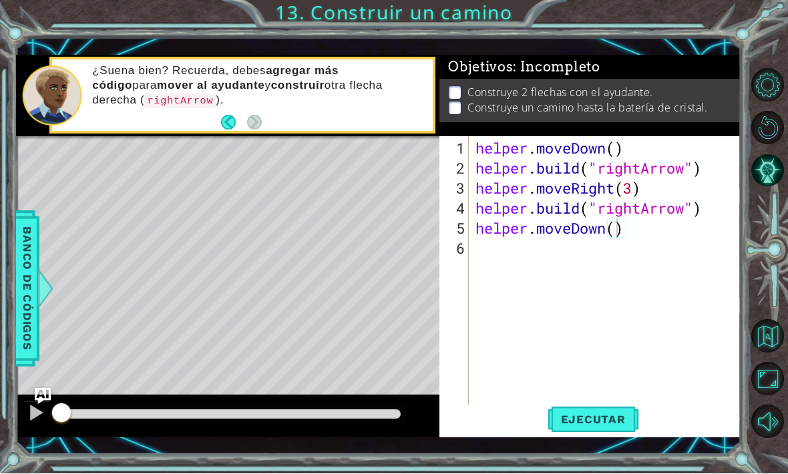
click at [596, 418] on span "Ejecutar" at bounding box center [592, 419] width 91 height 13
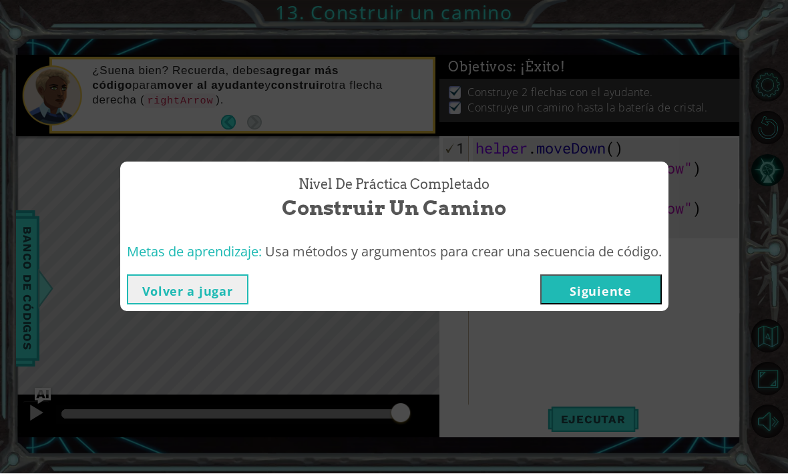
click at [597, 311] on div "Nivel de práctica Completado Construir un camino Metas de aprendizaje: Usa méto…" at bounding box center [394, 237] width 788 height 474
click at [613, 287] on button "Siguiente" at bounding box center [600, 290] width 121 height 30
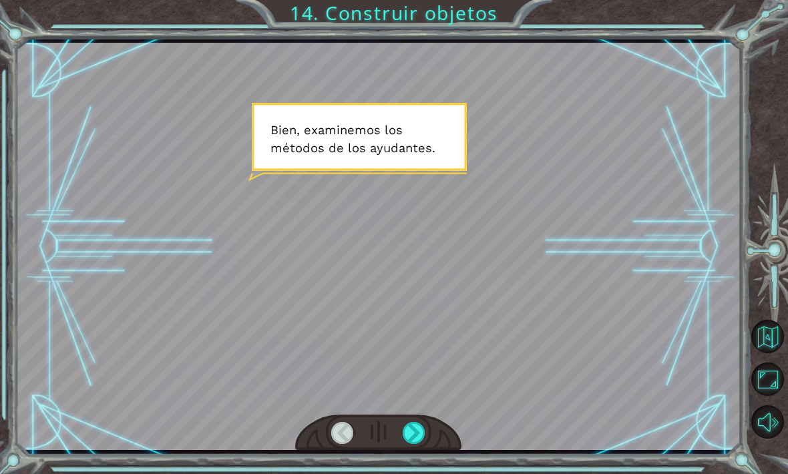
click at [410, 428] on div at bounding box center [413, 433] width 23 height 22
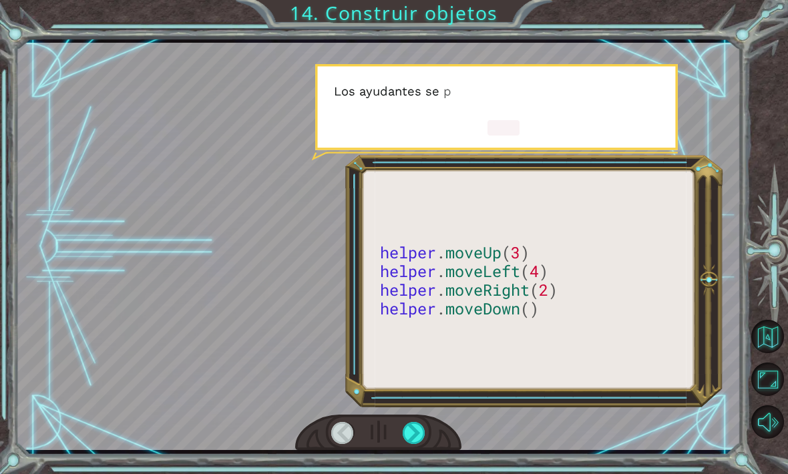
click at [413, 444] on div at bounding box center [413, 433] width 23 height 22
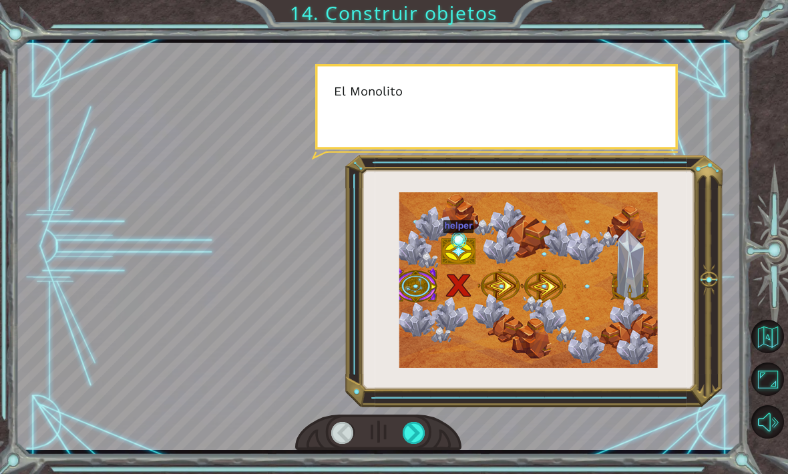
click at [419, 436] on div at bounding box center [413, 433] width 23 height 22
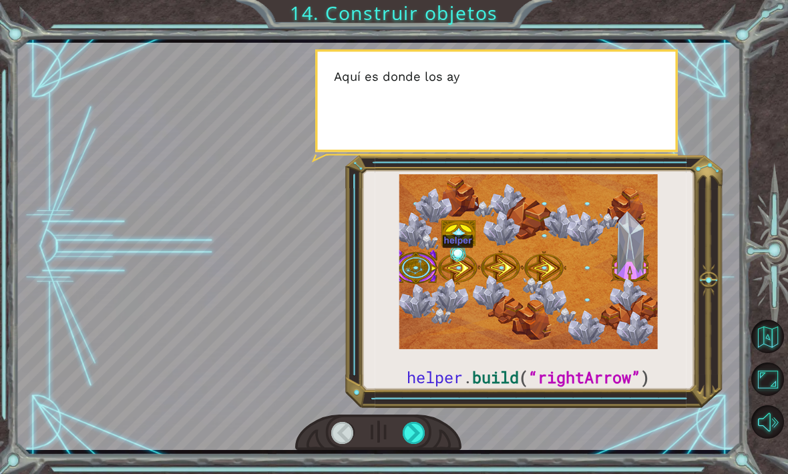
click at [412, 443] on div at bounding box center [413, 433] width 23 height 22
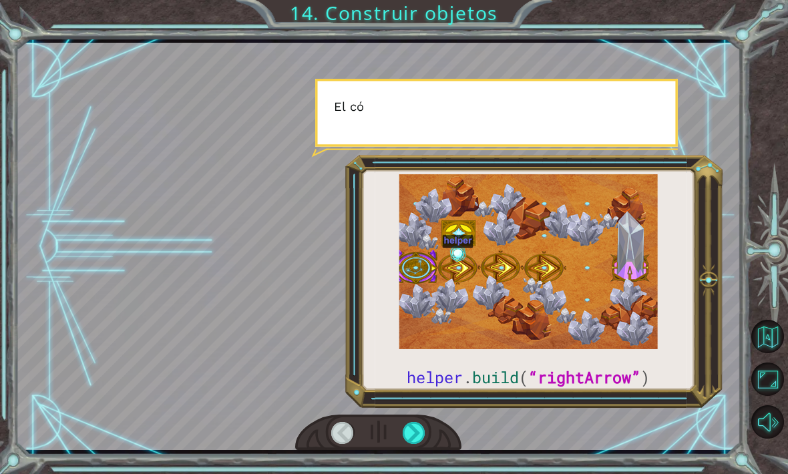
click at [412, 438] on div at bounding box center [413, 433] width 23 height 22
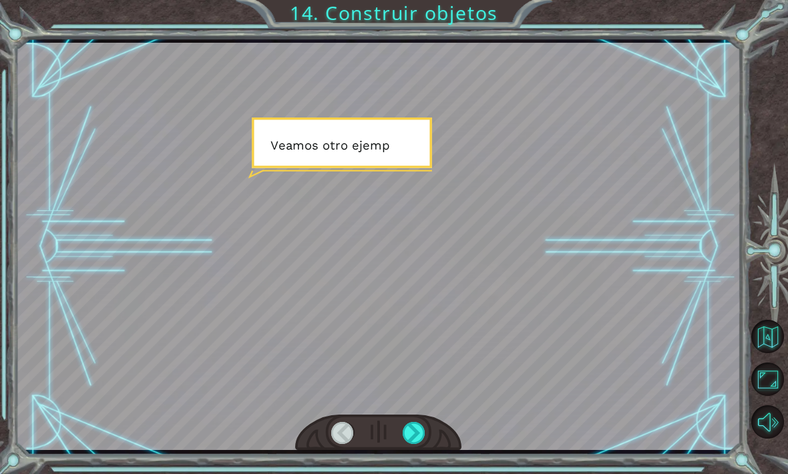
click at [418, 436] on div at bounding box center [413, 433] width 23 height 22
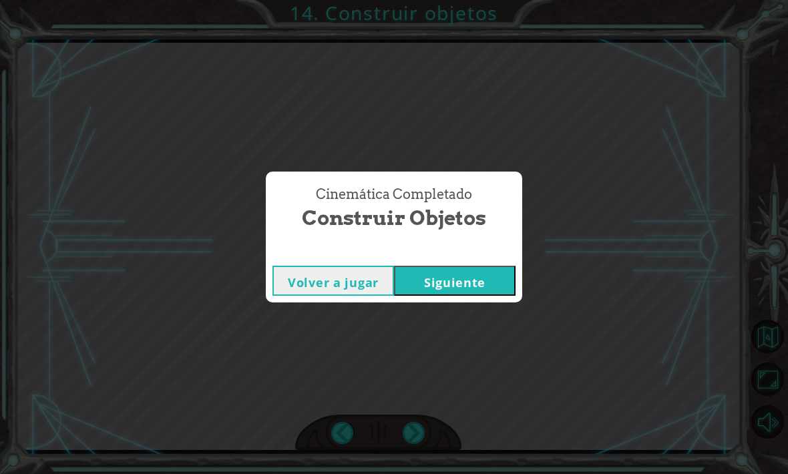
click at [412, 434] on div "Cinemática Completado Construir objetos Volver a jugar [GEOGRAPHIC_DATA]" at bounding box center [394, 237] width 788 height 474
click at [446, 272] on button "Siguiente" at bounding box center [454, 281] width 121 height 30
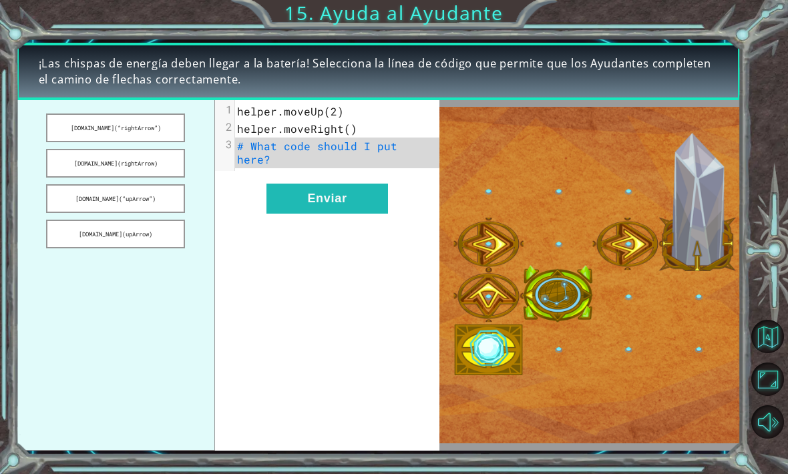
click at [127, 126] on button "[DOMAIN_NAME](“rightArrow”)" at bounding box center [115, 127] width 139 height 29
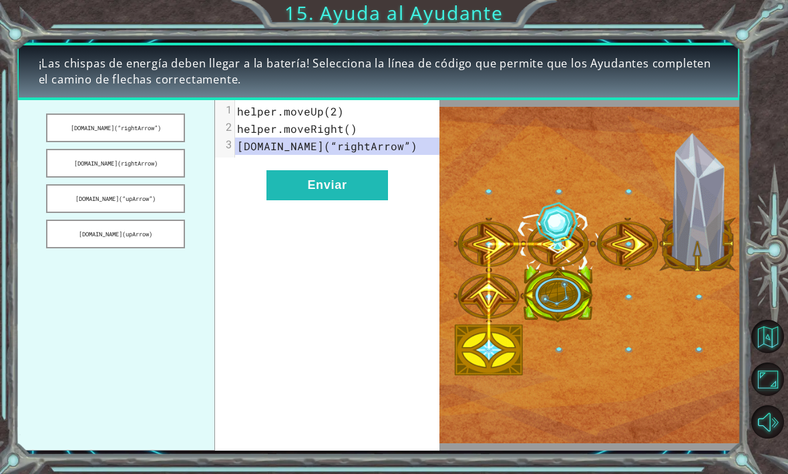
click at [339, 193] on button "Enviar" at bounding box center [326, 185] width 121 height 30
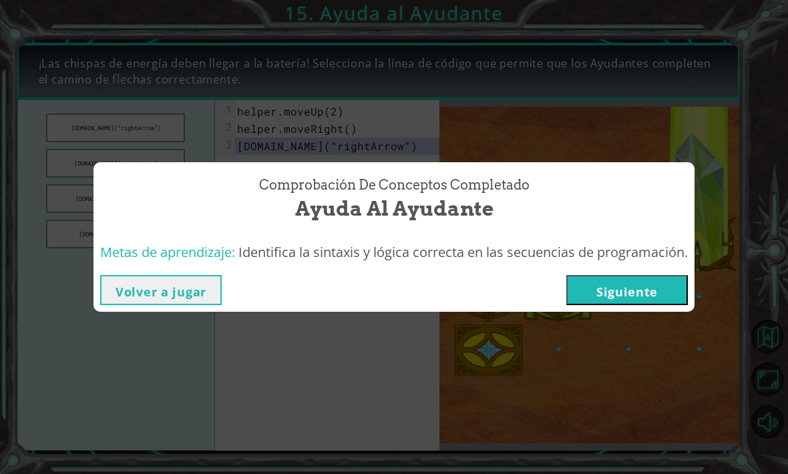
click at [651, 287] on button "Siguiente" at bounding box center [626, 290] width 121 height 30
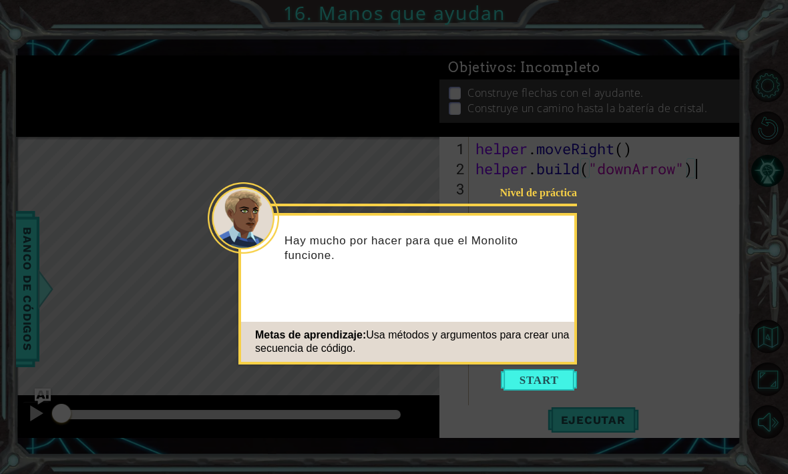
click at [531, 369] on button "Start" at bounding box center [539, 379] width 76 height 21
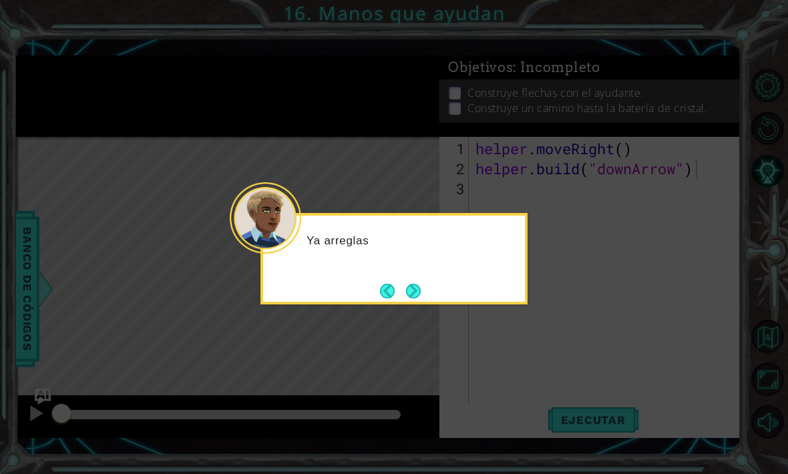
click at [418, 298] on button "Next" at bounding box center [413, 291] width 15 height 15
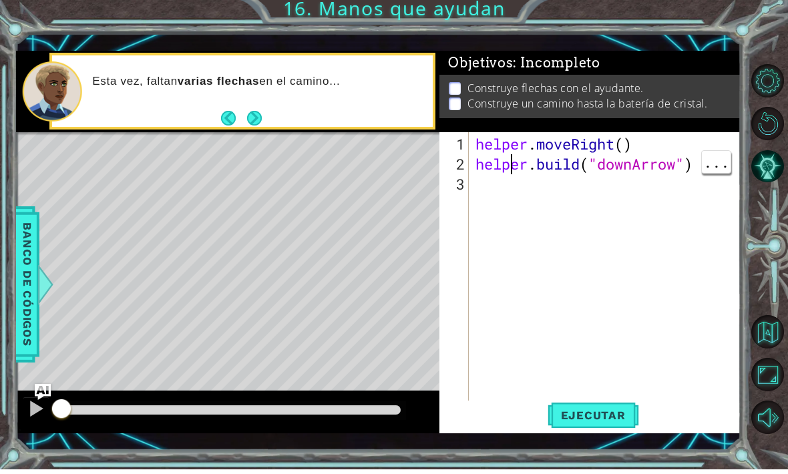
click at [492, 206] on div "helper . moveRight ( ) helper . build ( "downArrow" )" at bounding box center [609, 299] width 272 height 320
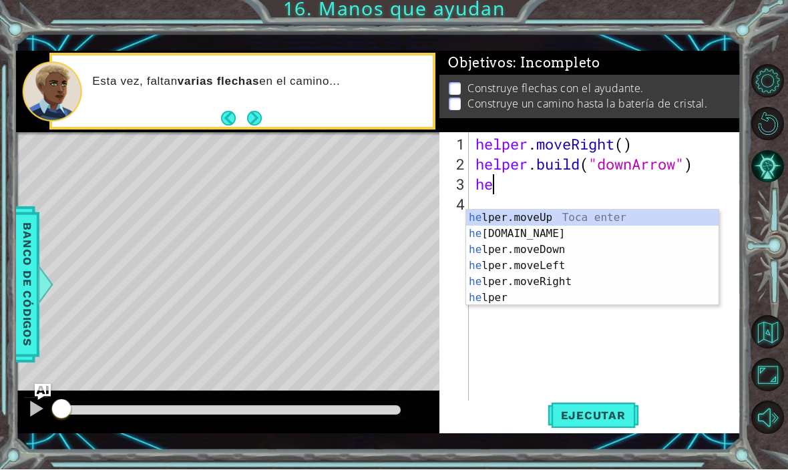
scroll to position [0, 1]
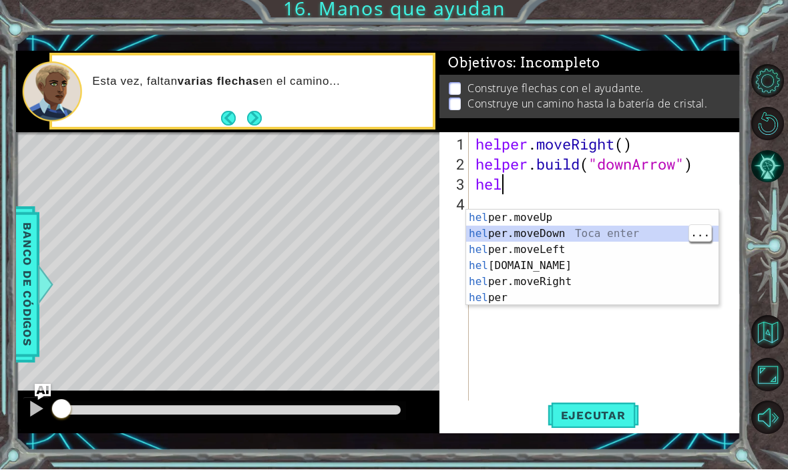
click at [572, 230] on div "hel per.moveUp Toca enter hel per.moveDown Toca enter hel per.moveLeft Toca ent…" at bounding box center [592, 278] width 252 height 128
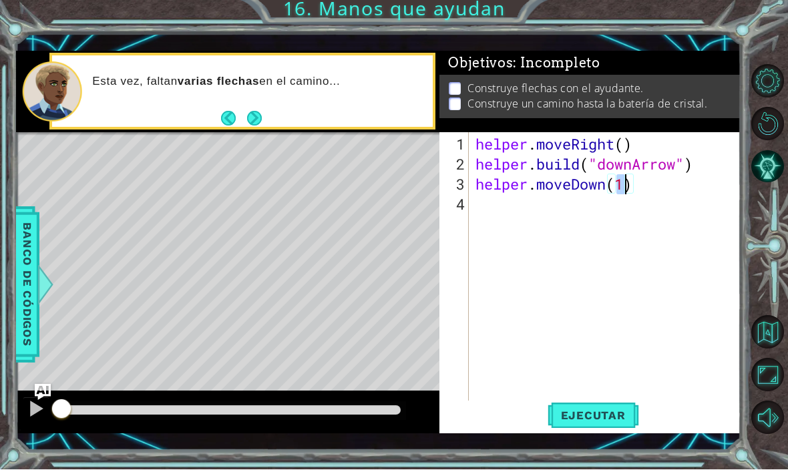
type textarea "helper.moveDown()"
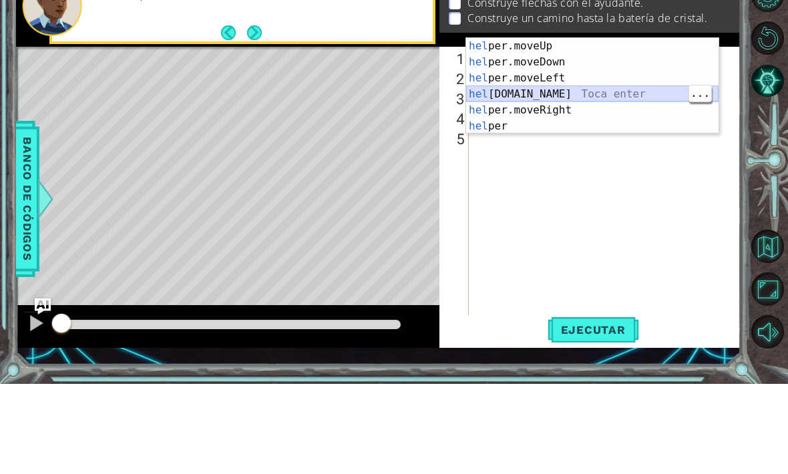
click at [575, 128] on div "hel per.moveUp Toca enter hel per.moveDown Toca enter hel per.moveLeft Toca ent…" at bounding box center [592, 192] width 252 height 128
type textarea "[DOMAIN_NAME]("rightArrow")"
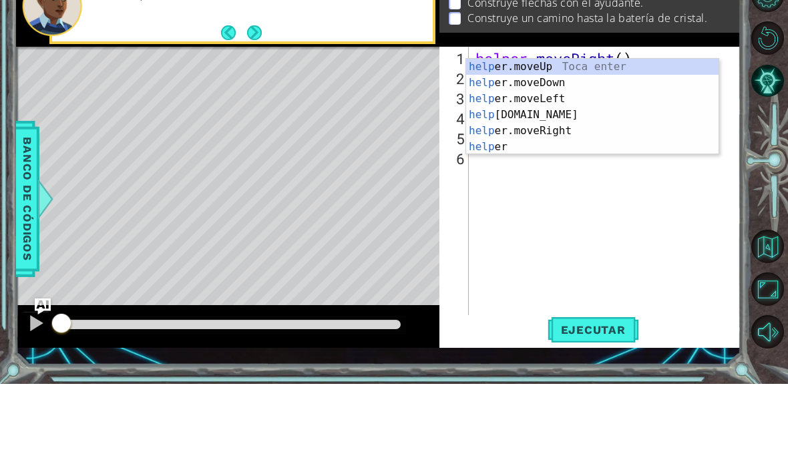
scroll to position [0, 2]
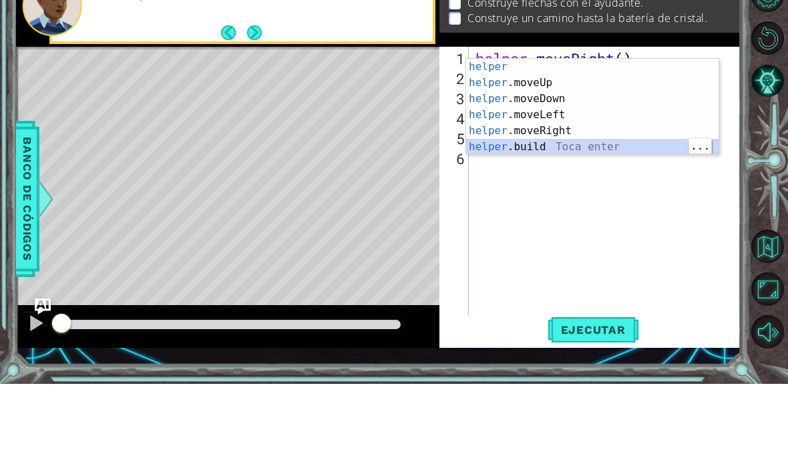
click at [581, 149] on div "helper Toca enter helper .moveUp Toca enter helper .moveDown Toca enter helper …" at bounding box center [592, 213] width 252 height 128
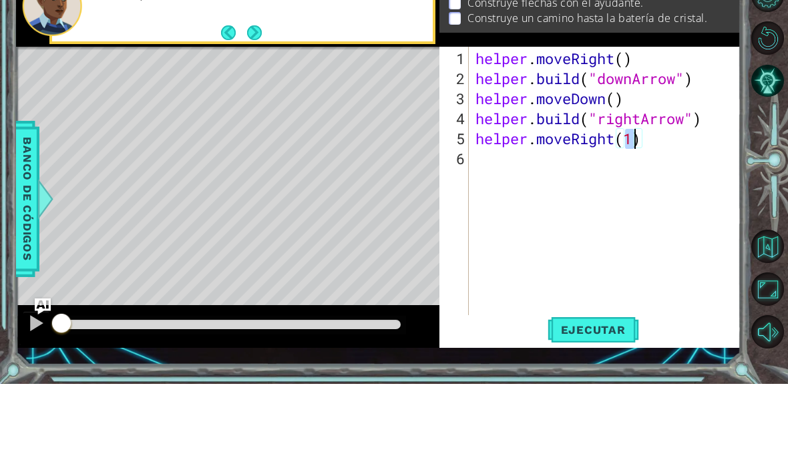
type textarea "helper.moveRight()"
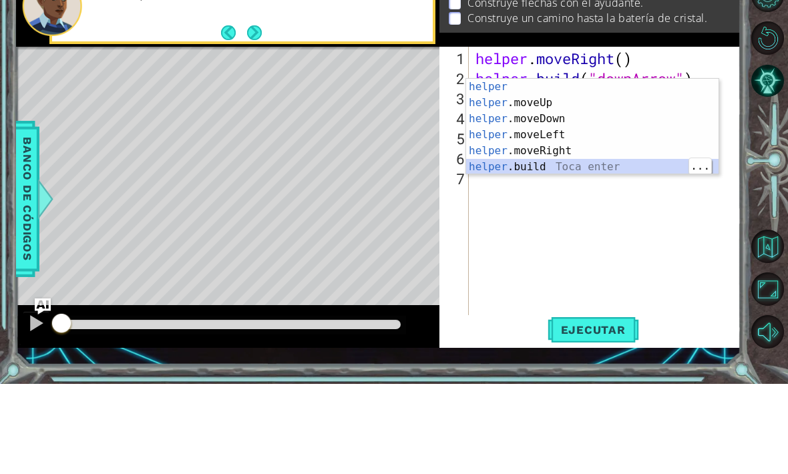
click at [567, 169] on div "helper Toca enter helper .moveUp Toca enter helper .moveDown Toca enter helper …" at bounding box center [592, 233] width 252 height 128
type textarea "[DOMAIN_NAME]("rightArrow")"
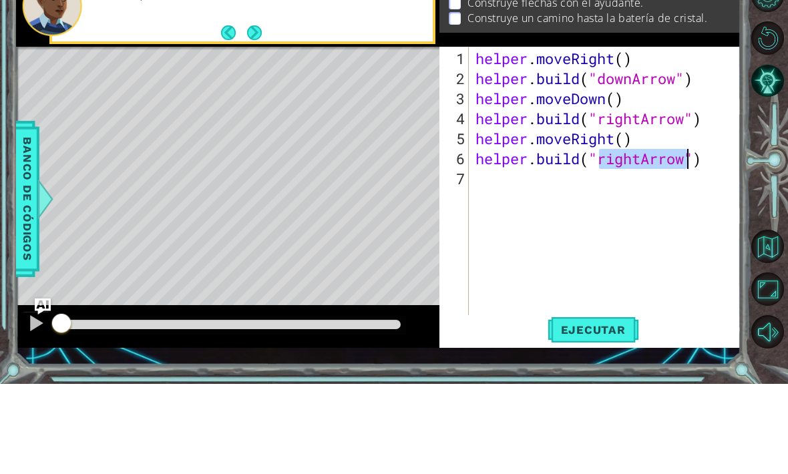
click at [467, 259] on div "7" at bounding box center [455, 269] width 27 height 20
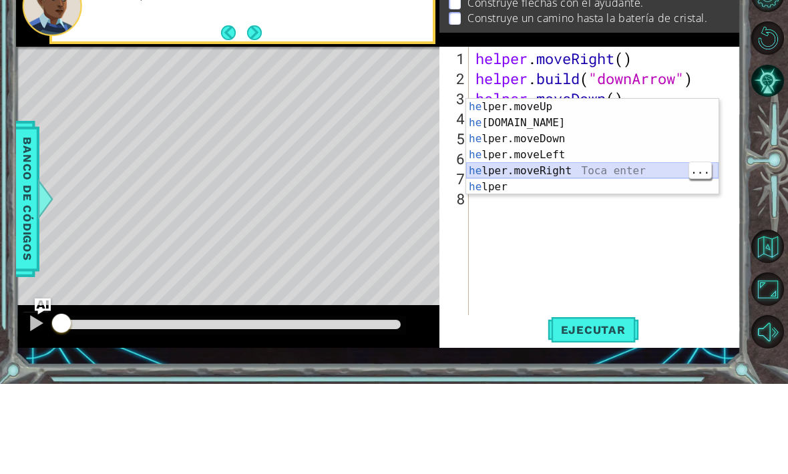
click at [569, 189] on div "he lper.moveUp Toca enter he [DOMAIN_NAME] Toca enter he lper.moveDown Toca ent…" at bounding box center [592, 253] width 252 height 128
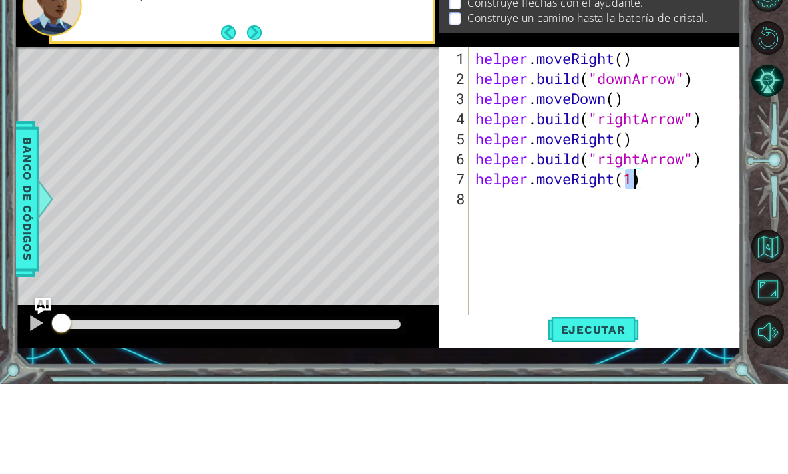
type textarea "helper.moveRight()"
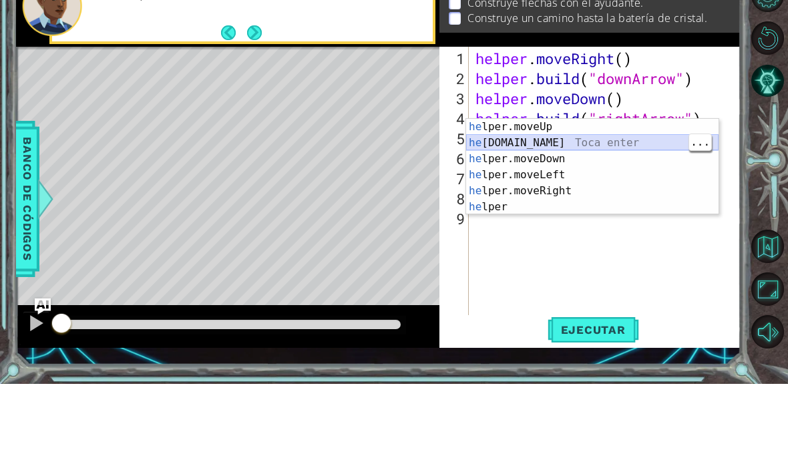
click at [567, 209] on div "he lper.moveUp Toca enter he [DOMAIN_NAME] Toca enter he lper.moveDown Toca ent…" at bounding box center [592, 273] width 252 height 128
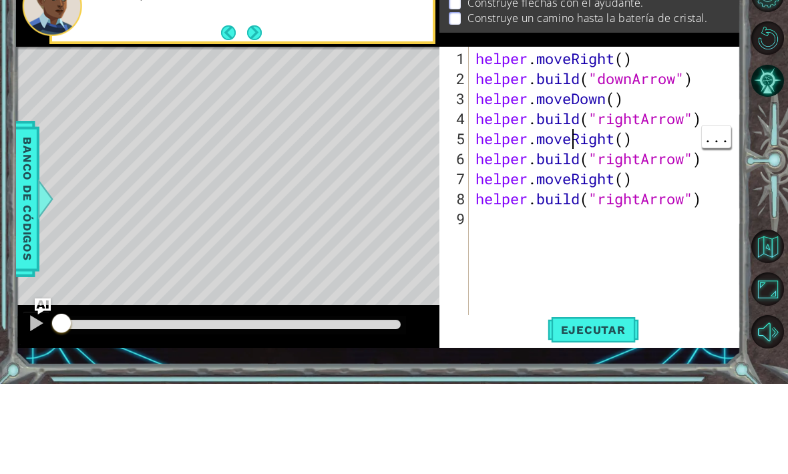
click at [610, 199] on div "helper . moveRight ( ) helper . build ( "downArrow" ) helper . moveDown ( ) hel…" at bounding box center [609, 299] width 272 height 320
click at [619, 196] on div "helper . moveRight ( ) helper . build ( "downArrow" ) helper . moveDown ( ) hel…" at bounding box center [609, 299] width 272 height 320
click at [635, 196] on div "helper . moveRight ( ) helper . build ( "downArrow" ) helper . moveDown ( ) hel…" at bounding box center [609, 299] width 272 height 320
click at [643, 202] on div "helper . moveRight ( ) helper . build ( "downArrow" ) helper . moveDown ( ) hel…" at bounding box center [609, 299] width 272 height 320
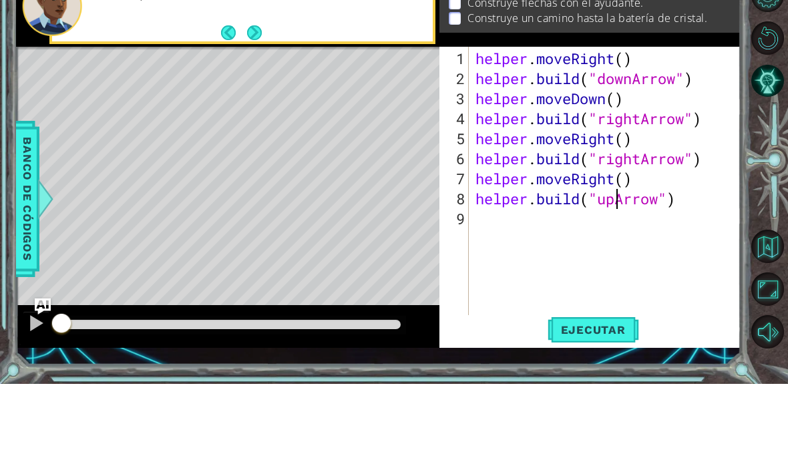
type textarea "[DOMAIN_NAME]("upArrow")"
click at [764, 207] on div at bounding box center [769, 253] width 35 height 123
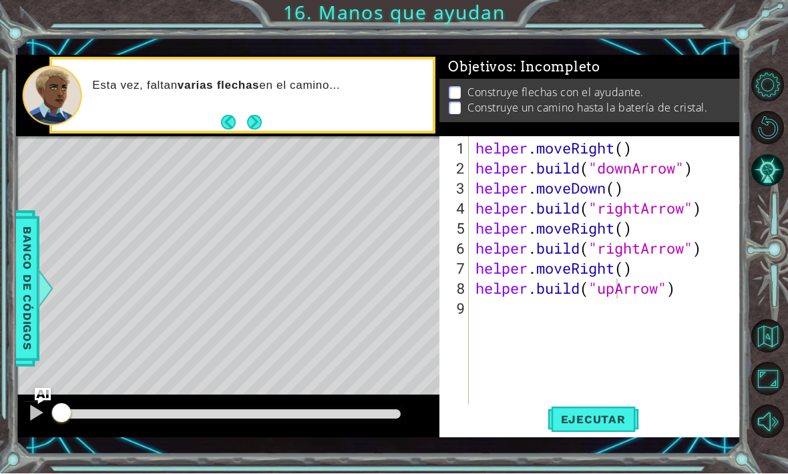
click at [595, 426] on span "Ejecutar" at bounding box center [592, 419] width 91 height 13
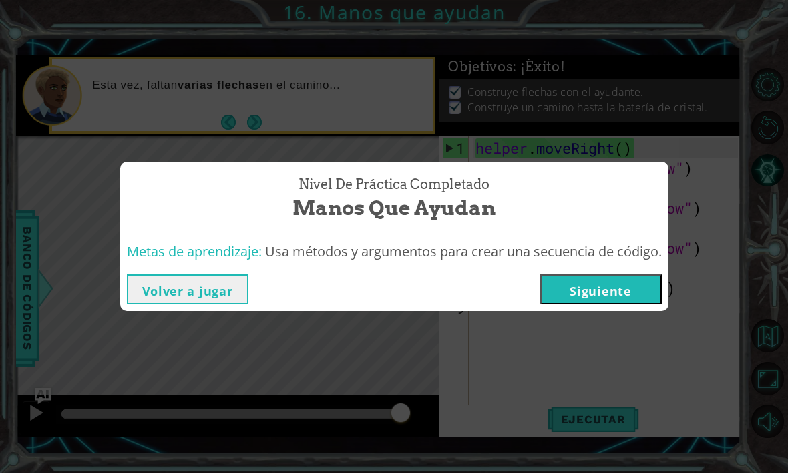
click at [614, 305] on button "Siguiente" at bounding box center [600, 290] width 121 height 30
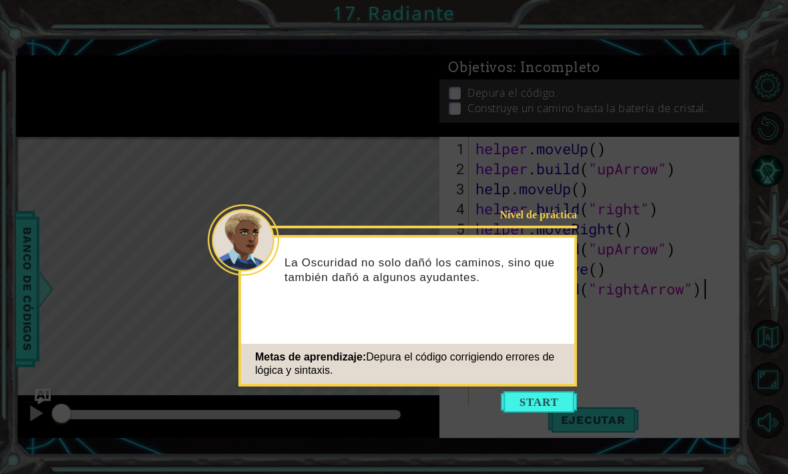
click at [531, 385] on div "Nivel de práctica La Oscuridad no solo dañó los caminos, sino que también dañó …" at bounding box center [407, 311] width 338 height 152
click at [539, 393] on button "Start" at bounding box center [539, 401] width 76 height 21
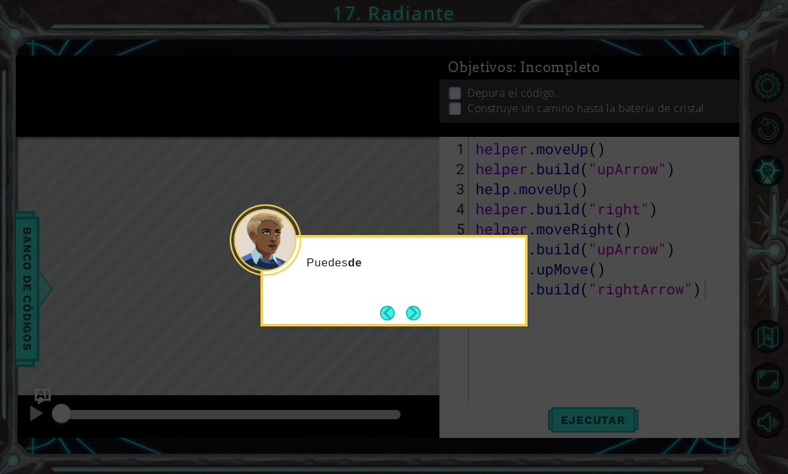
click at [415, 306] on button "Next" at bounding box center [413, 313] width 15 height 15
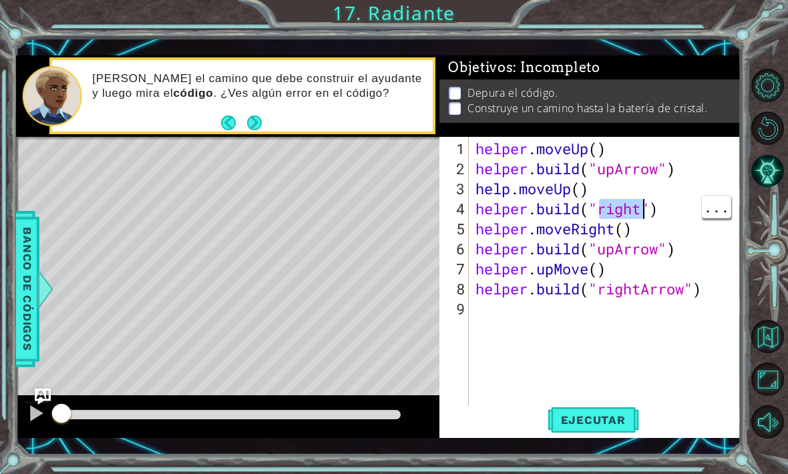
click at [639, 232] on div "helper . moveUp ( ) helper . build ( "upArrow" ) help . moveUp ( ) helper . bui…" at bounding box center [609, 299] width 272 height 320
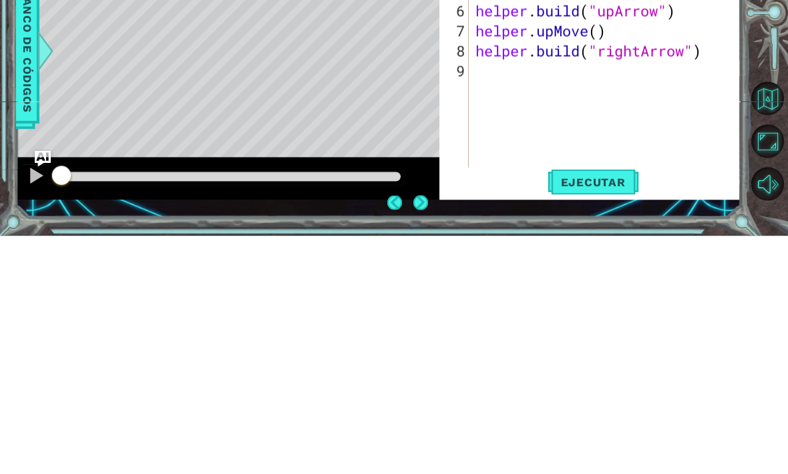
scroll to position [25, 0]
click at [599, 413] on span "Ejecutar" at bounding box center [592, 419] width 91 height 13
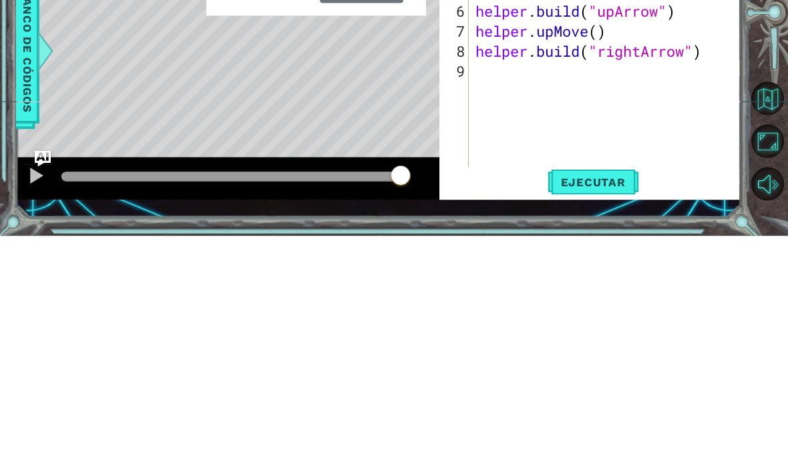
scroll to position [0, 0]
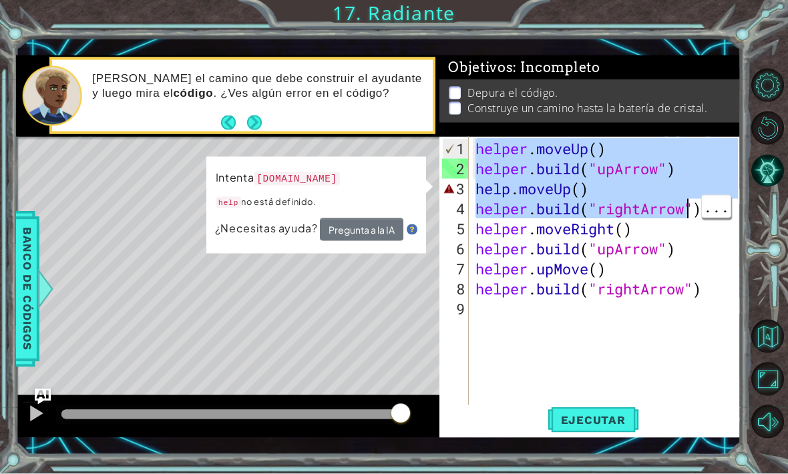
click at [114, 123] on div "[PERSON_NAME] el camino que debe construir el ayudante y luego mira el código .…" at bounding box center [258, 96] width 350 height 62
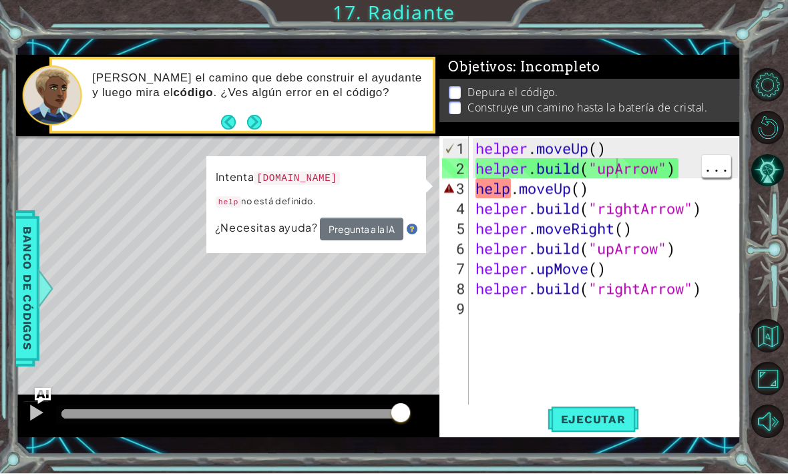
click at [613, 188] on div "helper . moveUp ( ) helper . build ( "upArrow" ) help . moveUp ( ) helper . bui…" at bounding box center [609, 299] width 272 height 320
click at [614, 214] on div "helper . moveUp ( ) helper . build ( "upArrow" ) help . moveUp ( ) helper . bui…" at bounding box center [609, 299] width 272 height 320
click at [515, 204] on div "helper . moveUp ( ) helper . build ( "upArrow" ) help . moveUp ( ) helper . bui…" at bounding box center [609, 299] width 272 height 320
click at [509, 205] on div "helper . moveUp ( ) helper . build ( "upArrow" ) help . moveUp ( ) helper . bui…" at bounding box center [609, 299] width 272 height 320
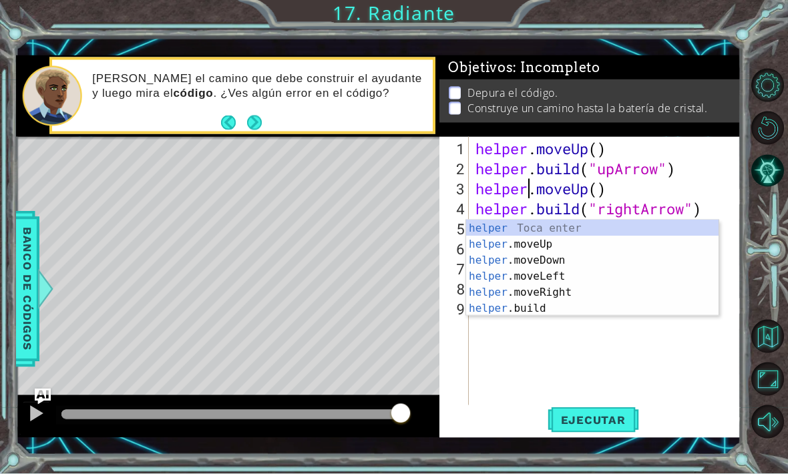
scroll to position [0, 3]
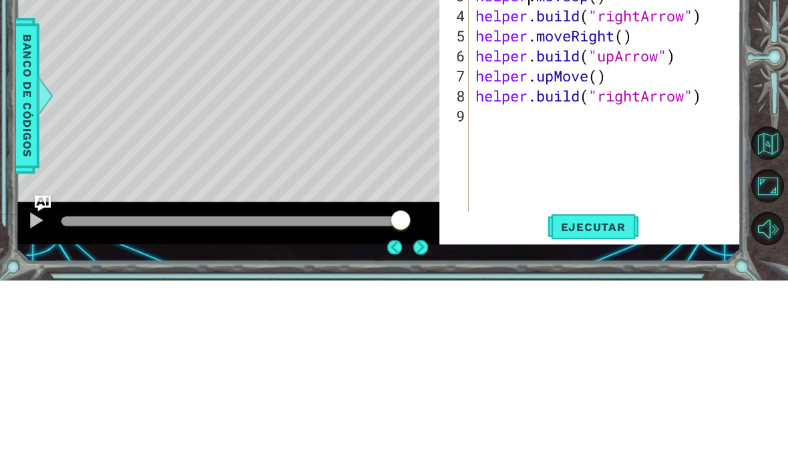
click at [592, 405] on button "Ejecutar" at bounding box center [592, 420] width 91 height 30
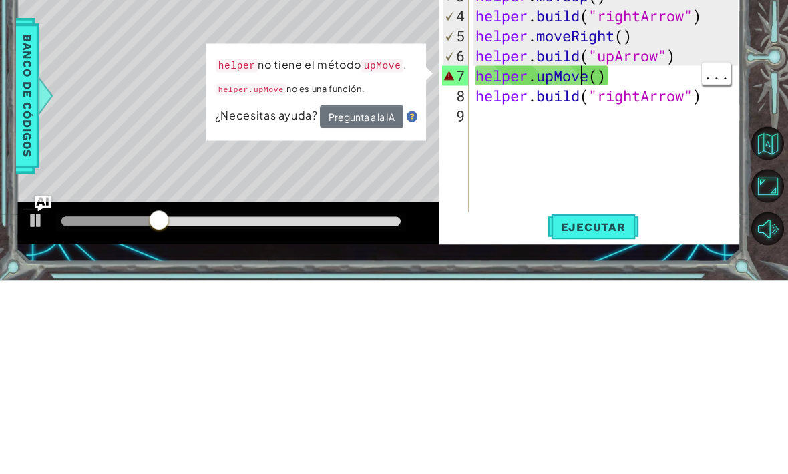
click at [581, 139] on div "helper . moveUp ( ) helper . build ( "upArrow" ) helper . moveUp ( ) helper . b…" at bounding box center [609, 299] width 272 height 320
click at [589, 139] on div "helper . moveUp ( ) helper . build ( "upArrow" ) helper . moveUp ( ) helper . b…" at bounding box center [609, 299] width 272 height 320
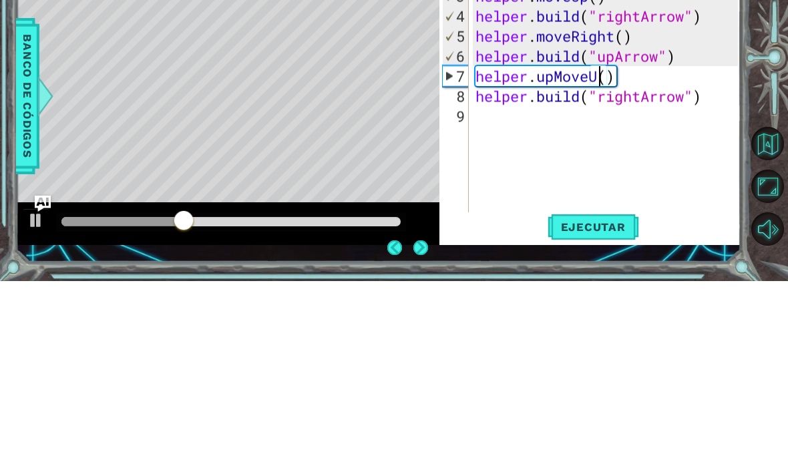
scroll to position [0, 6]
click at [601, 405] on button "Ejecutar" at bounding box center [592, 420] width 91 height 30
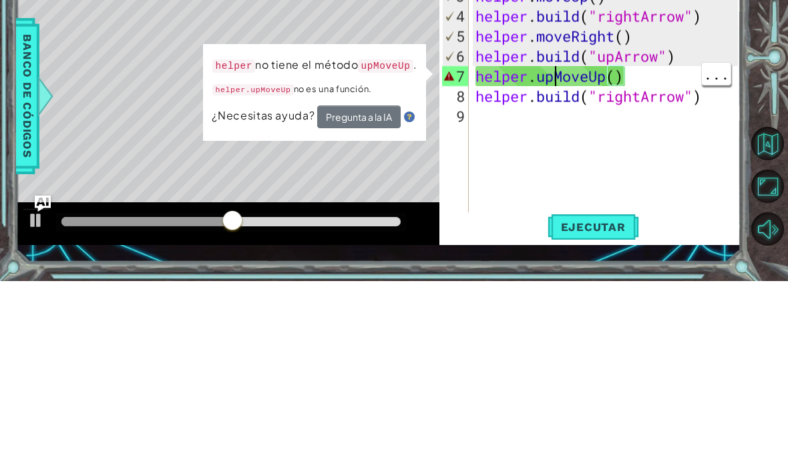
click at [551, 139] on div "helper . moveUp ( ) helper . build ( "upArrow" ) helper . moveUp ( ) helper . b…" at bounding box center [609, 299] width 272 height 320
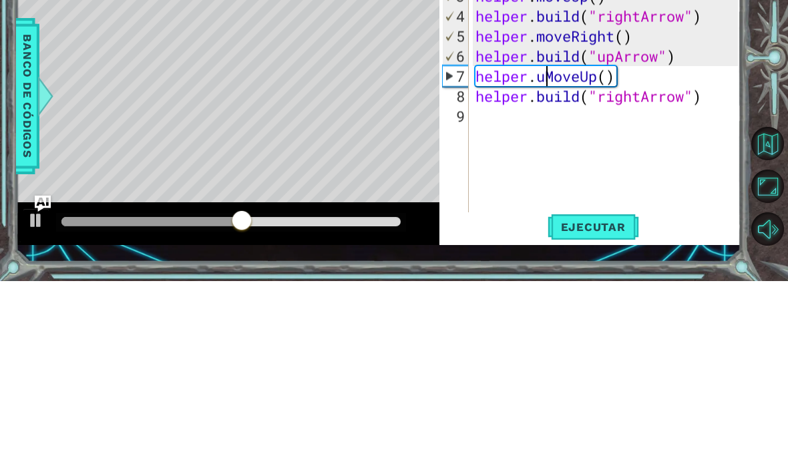
scroll to position [0, 5]
click at [599, 413] on span "Ejecutar" at bounding box center [592, 419] width 91 height 13
type textarea "helper.moveUp()"
click at [605, 405] on button "Ejecutar" at bounding box center [592, 420] width 91 height 30
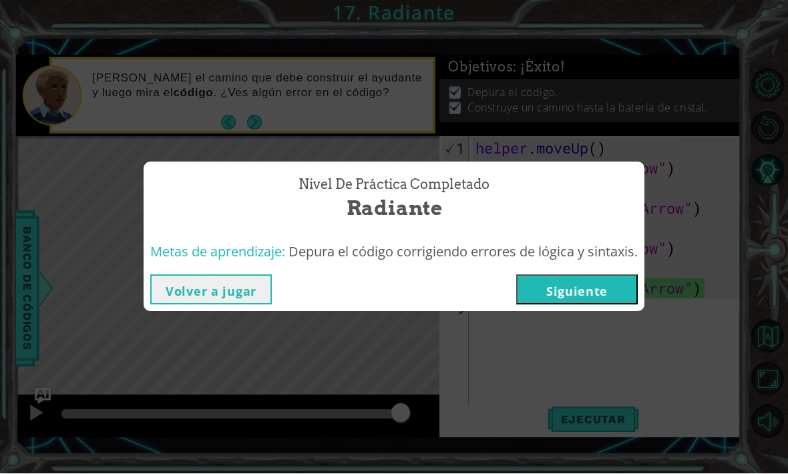
click at [584, 304] on button "Siguiente" at bounding box center [576, 290] width 121 height 30
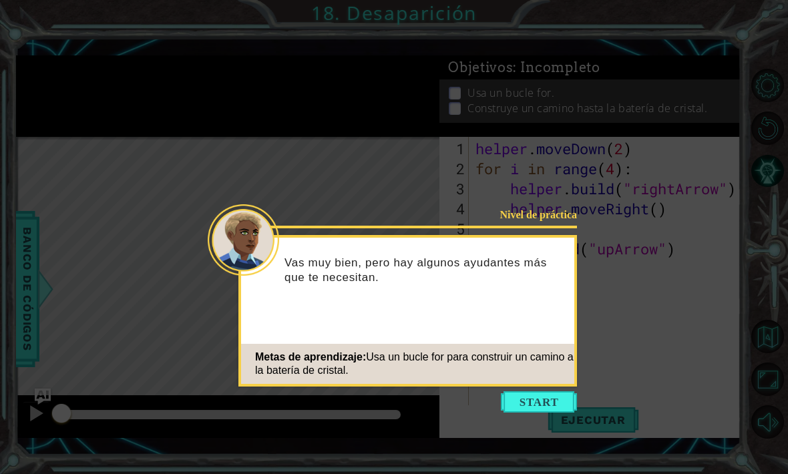
click at [520, 384] on icon at bounding box center [394, 259] width 788 height 518
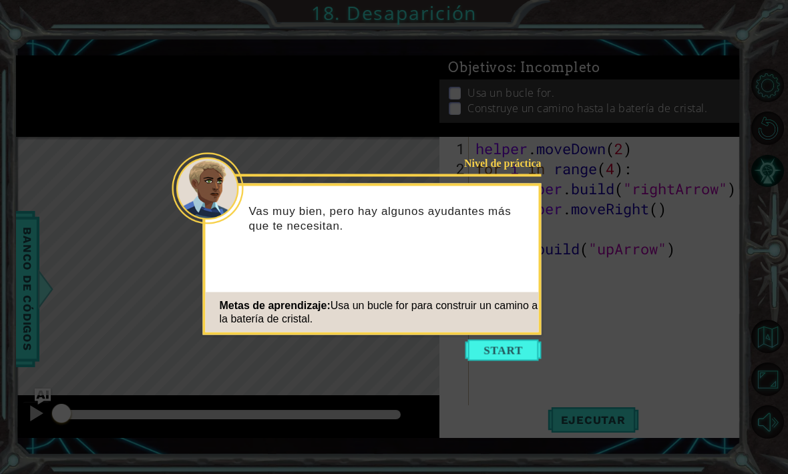
click at [505, 340] on button "Start" at bounding box center [503, 350] width 76 height 21
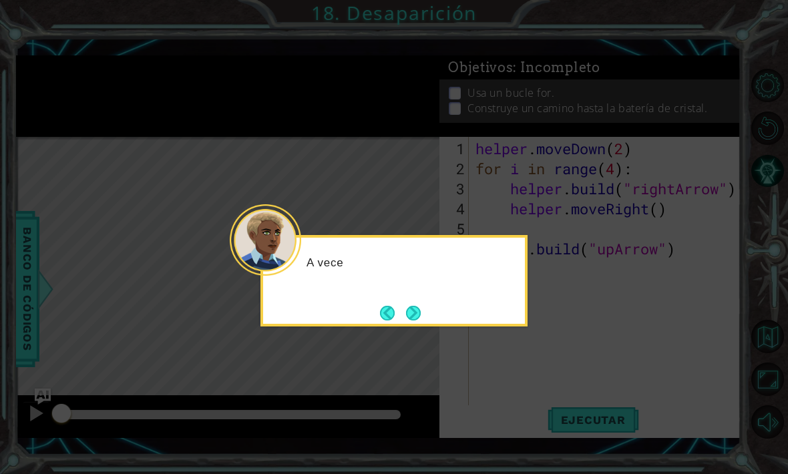
click at [420, 310] on button "Next" at bounding box center [413, 313] width 15 height 15
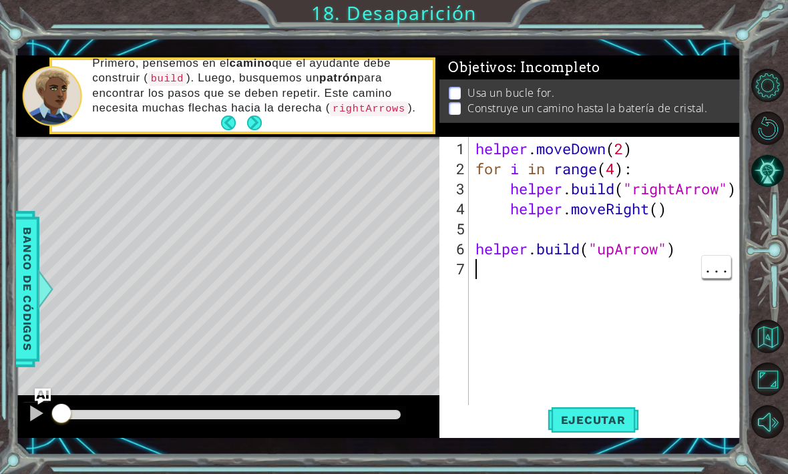
click at [495, 289] on div "helper . moveDown ( 2 ) for i in range ( 4 ) : helper . build ( "rightArrow" ) …" at bounding box center [609, 299] width 272 height 320
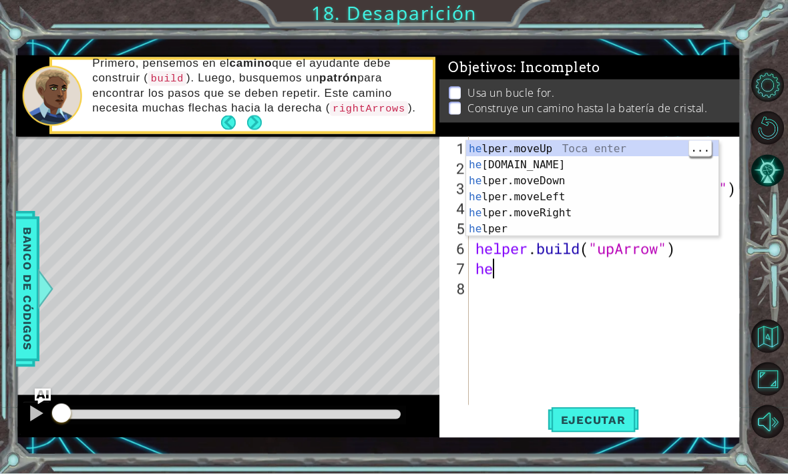
click at [597, 189] on div "he lper.moveUp Toca enter he [DOMAIN_NAME] Toca enter he lper.moveDown Toca ent…" at bounding box center [592, 205] width 252 height 128
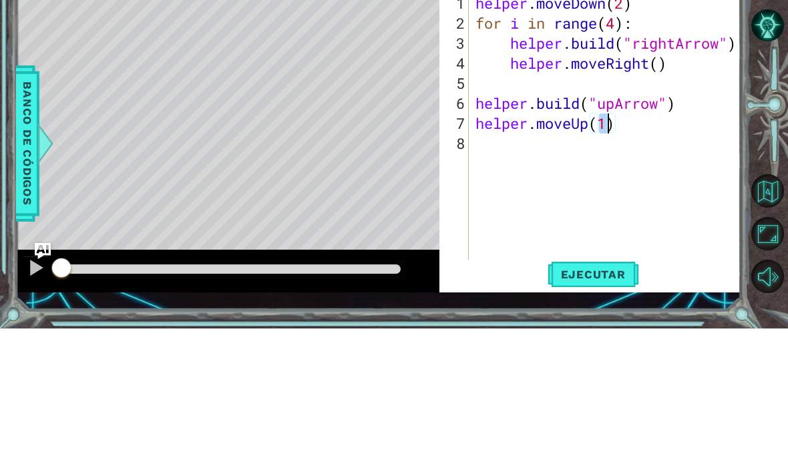
type textarea "helper.moveUp()"
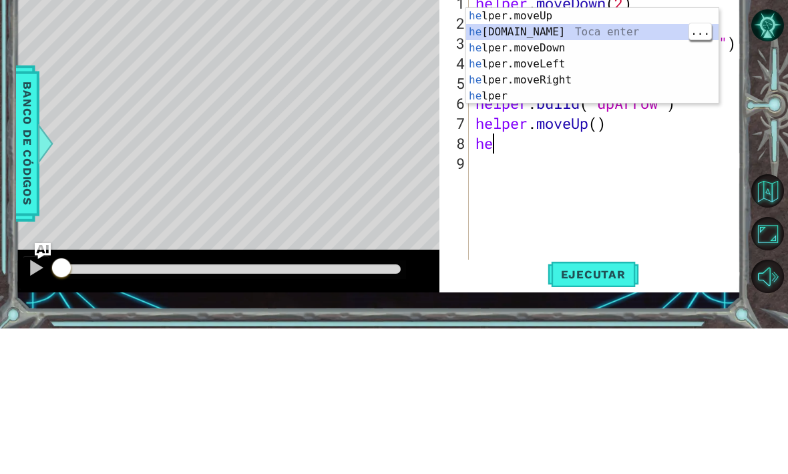
click at [577, 154] on div "he lper.moveUp Toca enter he [DOMAIN_NAME] Toca enter he lper.moveDown Toca ent…" at bounding box center [592, 218] width 252 height 128
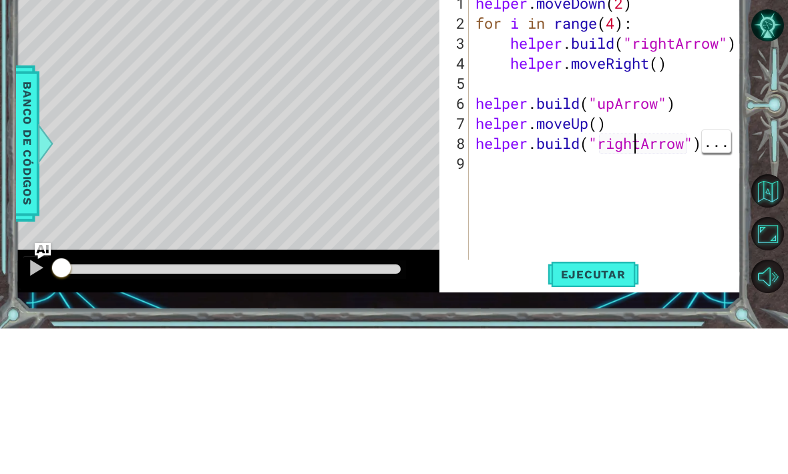
click at [639, 145] on div "helper . moveDown ( 2 ) for i in range ( 4 ) : helper . build ( "rightArrow" ) …" at bounding box center [609, 299] width 272 height 320
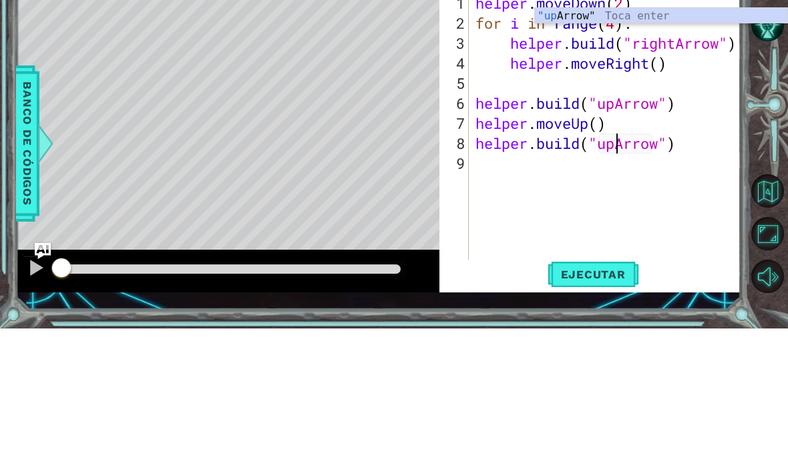
scroll to position [0, 7]
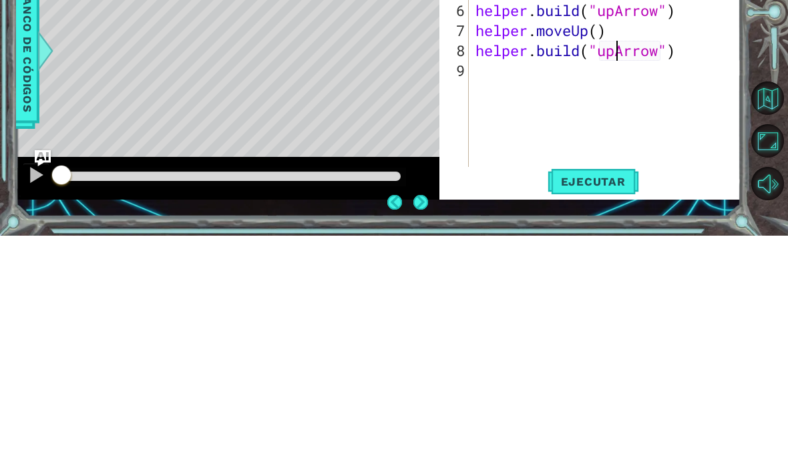
type textarea "[DOMAIN_NAME]("upArrow")"
click at [607, 413] on span "Ejecutar" at bounding box center [592, 419] width 91 height 13
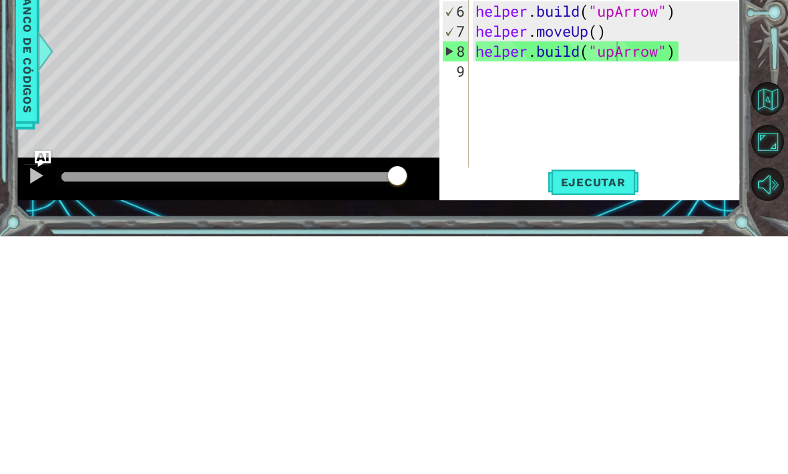
scroll to position [0, 0]
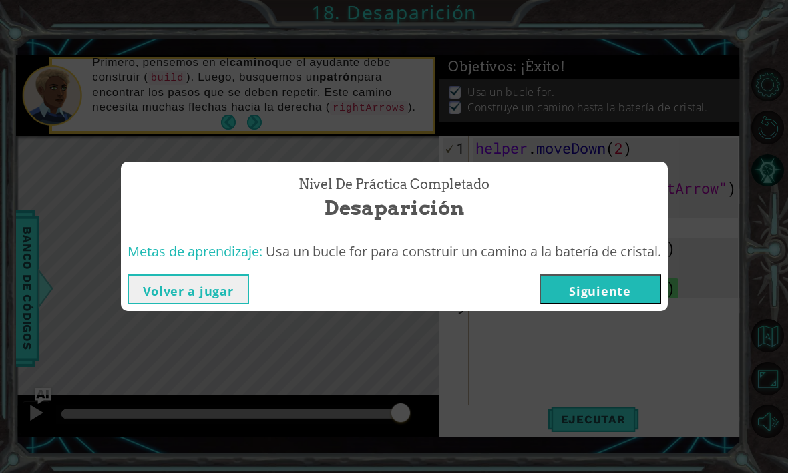
click at [603, 303] on button "Siguiente" at bounding box center [599, 290] width 121 height 30
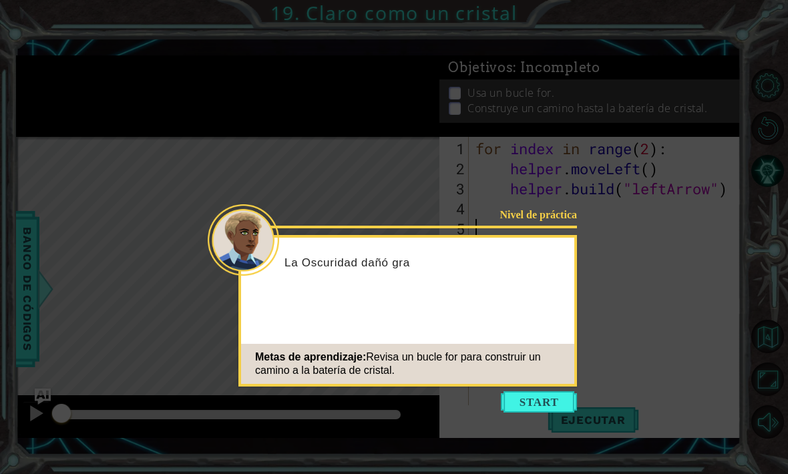
click at [542, 384] on div "Metas de aprendizaje: Revisa un bucle for para construir un camino a la batería…" at bounding box center [407, 364] width 333 height 40
click at [535, 386] on div "Nivel de práctica La Oscuridad dañó gravemente a este ayudante. Metas de aprend…" at bounding box center [407, 311] width 338 height 152
click at [537, 398] on button "Start" at bounding box center [539, 401] width 76 height 21
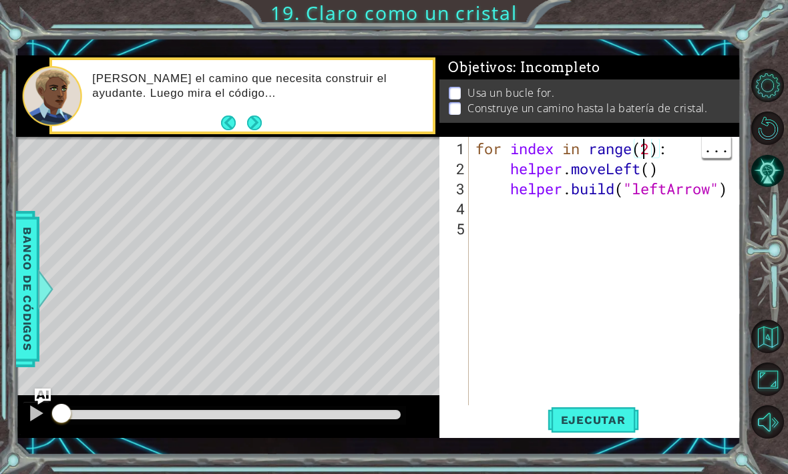
click at [646, 175] on div "for index in range ( 2 ) : helper . moveLeft ( ) helper . build ( "leftArrow" )" at bounding box center [609, 299] width 272 height 320
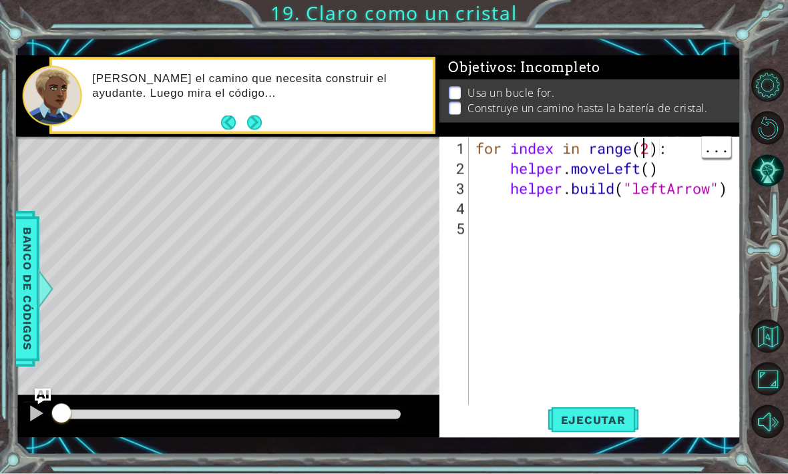
click at [649, 170] on div "for index in range ( 2 ) : helper . moveLeft ( ) helper . build ( "leftArrow" )" at bounding box center [609, 299] width 272 height 320
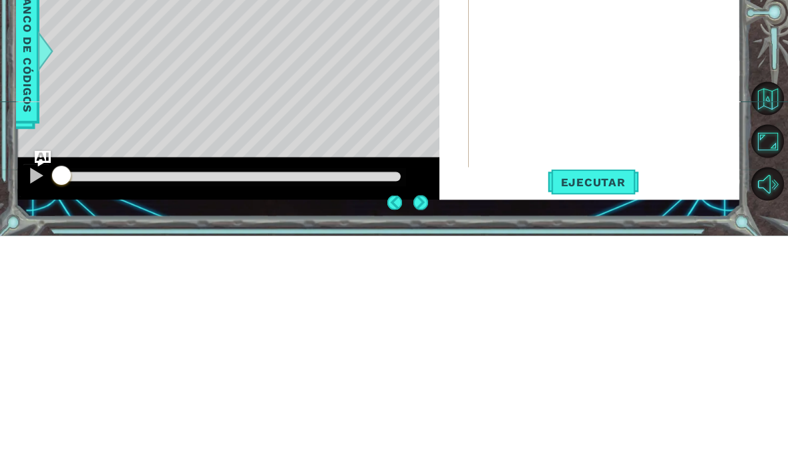
scroll to position [31, 0]
type textarea "for index in range(4):"
click at [595, 405] on button "Ejecutar" at bounding box center [592, 420] width 91 height 30
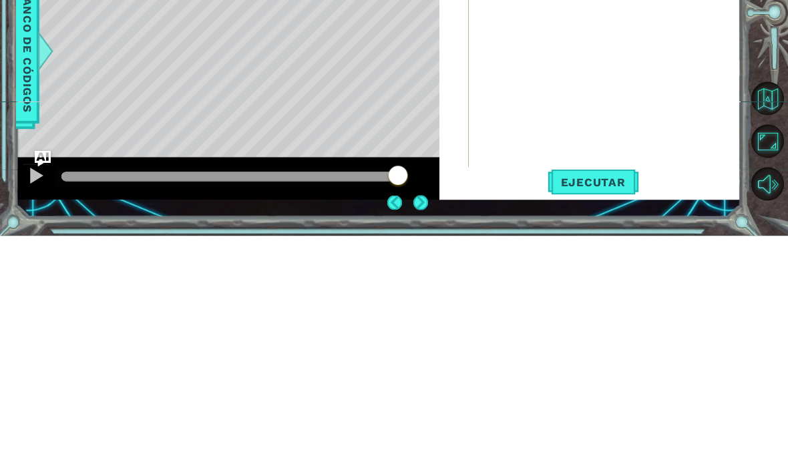
scroll to position [0, 0]
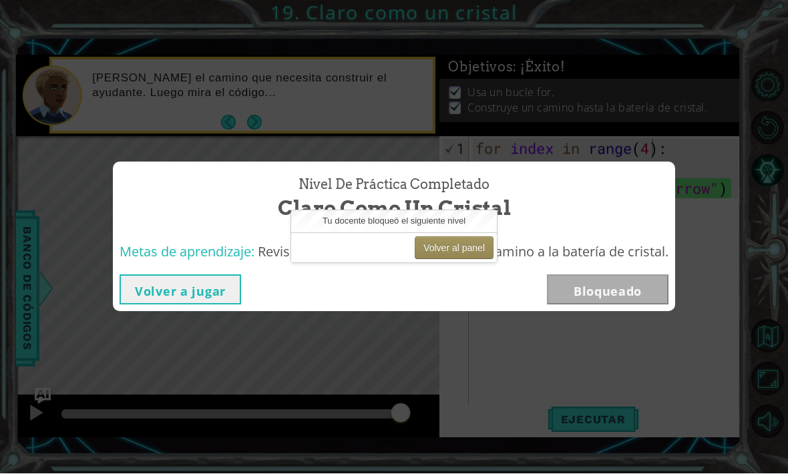
click at [674, 235] on div "Nivel de práctica Completado Claro como un cristal" at bounding box center [394, 199] width 562 height 74
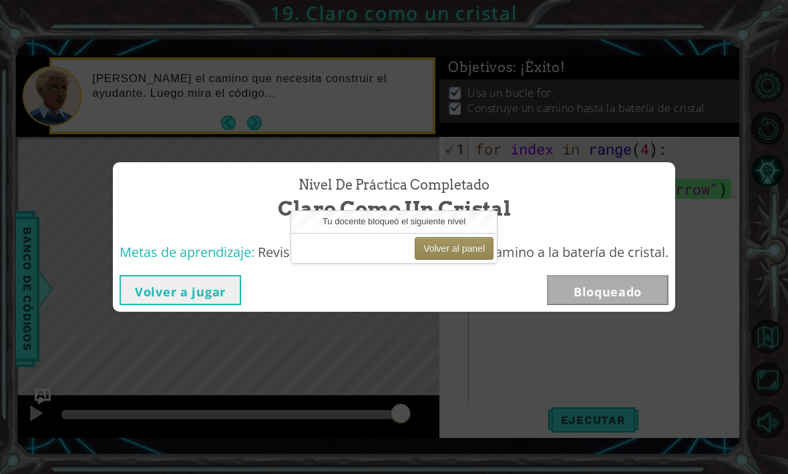
click at [683, 304] on div "Nivel de práctica Completado Claro como un cristal Metas de aprendizaje: Revisa…" at bounding box center [394, 237] width 788 height 474
click at [664, 258] on span "Revisa un bucle for para construir un camino a la batería de cristal." at bounding box center [463, 252] width 410 height 18
click at [447, 201] on span "Claro como un cristal" at bounding box center [394, 208] width 233 height 29
click at [727, 399] on div "Nivel de práctica Completado Claro como un cristal Metas de aprendizaje: Revisa…" at bounding box center [394, 237] width 788 height 474
click at [765, 380] on div "Nivel de práctica Completado Claro como un cristal Metas de aprendizaje: Revisa…" at bounding box center [394, 237] width 788 height 474
